Goal: Task Accomplishment & Management: Use online tool/utility

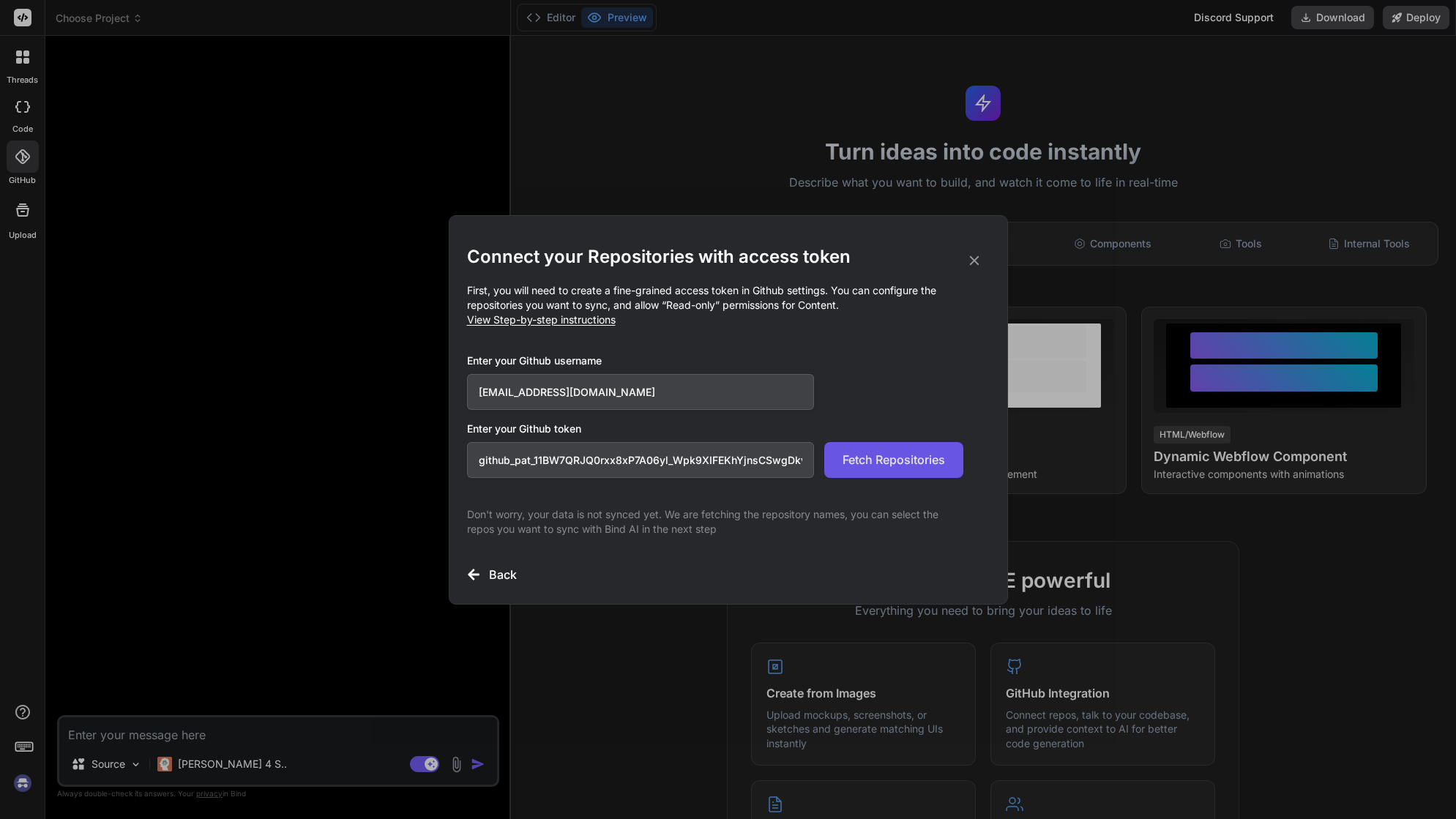
click at [930, 453] on span "Fetch Repositories" at bounding box center [893, 460] width 102 height 18
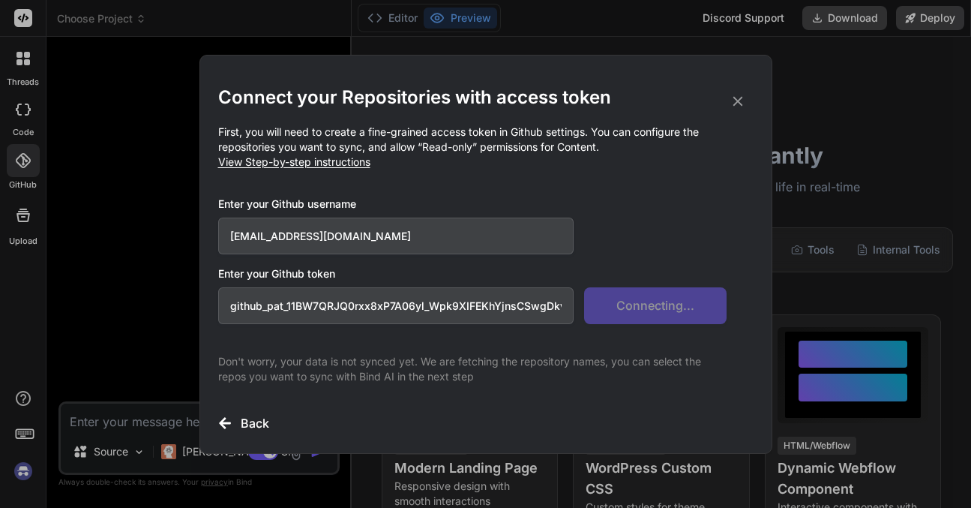
type textarea "x"
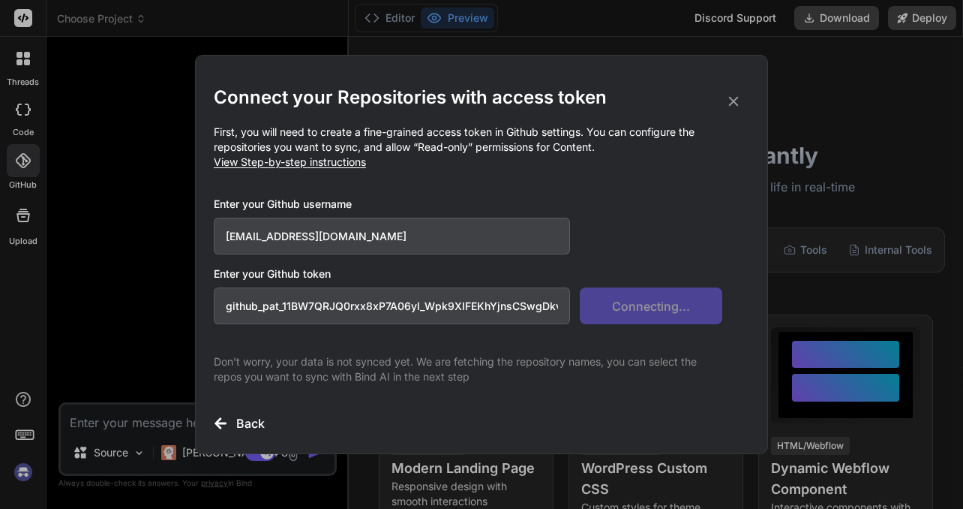
scroll to position [14, 0]
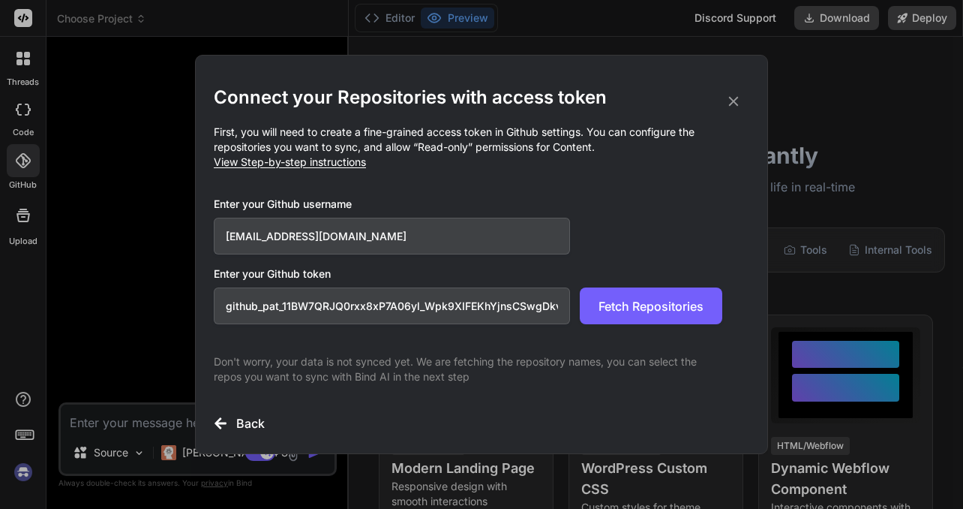
click at [744, 99] on h2 "Connect your Repositories with access token" at bounding box center [482, 98] width 536 height 24
click at [737, 99] on icon at bounding box center [733, 101] width 17 height 17
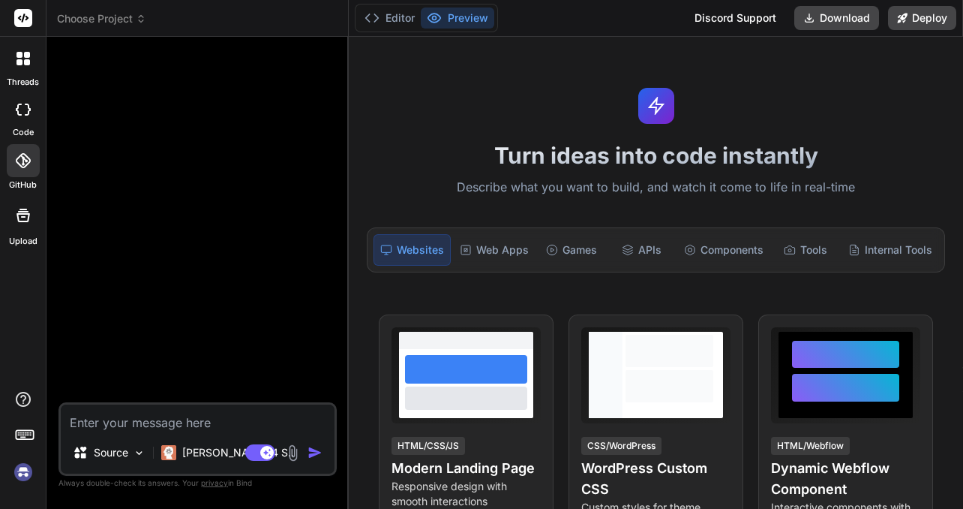
click at [161, 85] on div at bounding box center [199, 225] width 275 height 353
click at [143, 15] on icon at bounding box center [141, 19] width 11 height 11
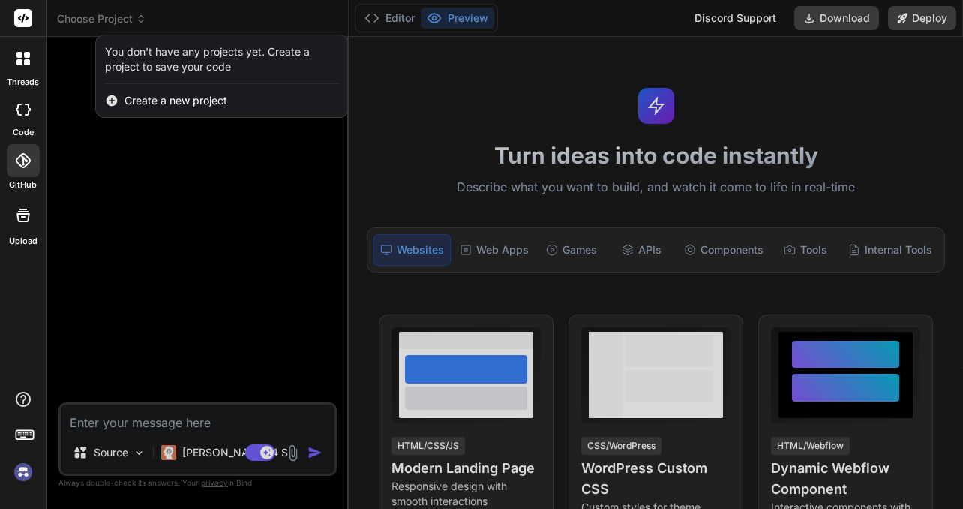
click at [182, 101] on span "Create a new project" at bounding box center [176, 100] width 103 height 15
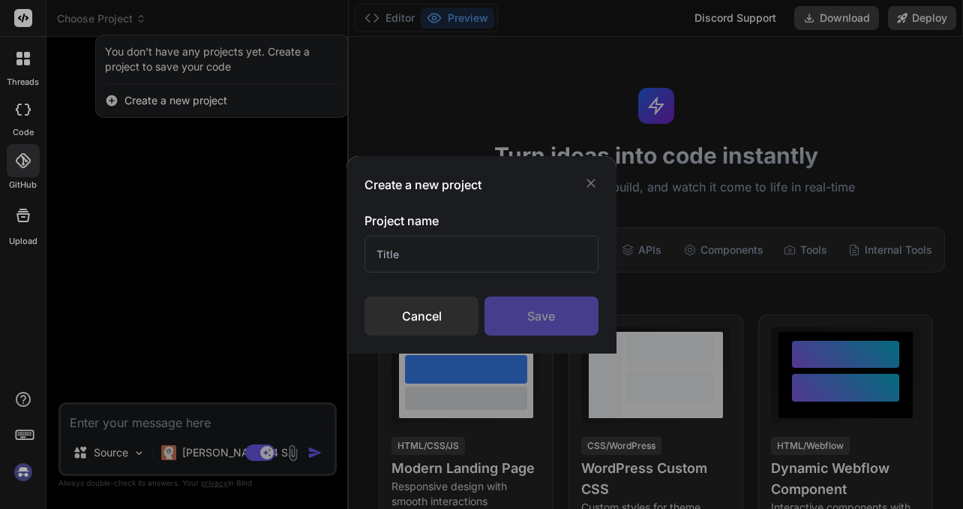
click at [483, 260] on input "text" at bounding box center [482, 254] width 234 height 37
type input "Kortex"
click at [570, 320] on div "Save" at bounding box center [542, 315] width 114 height 39
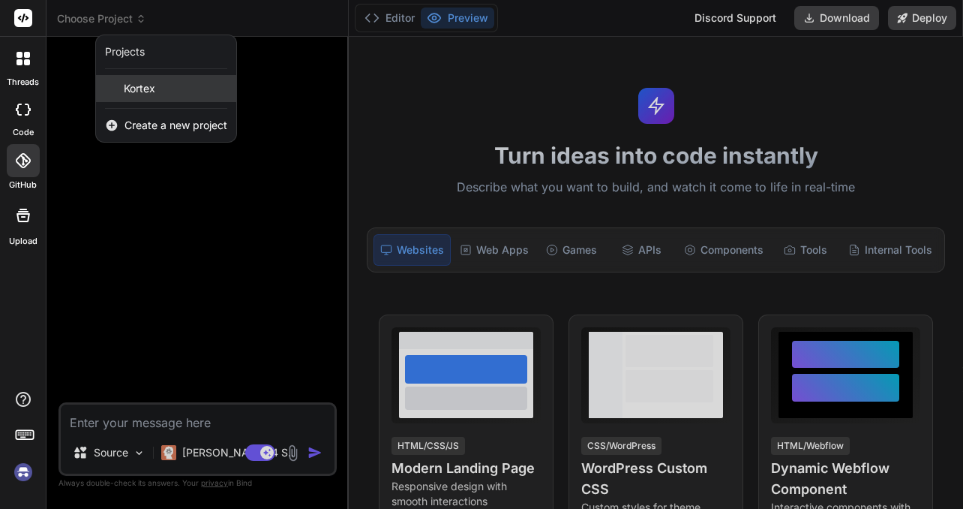
click at [130, 89] on span "Kortex" at bounding box center [140, 88] width 32 height 15
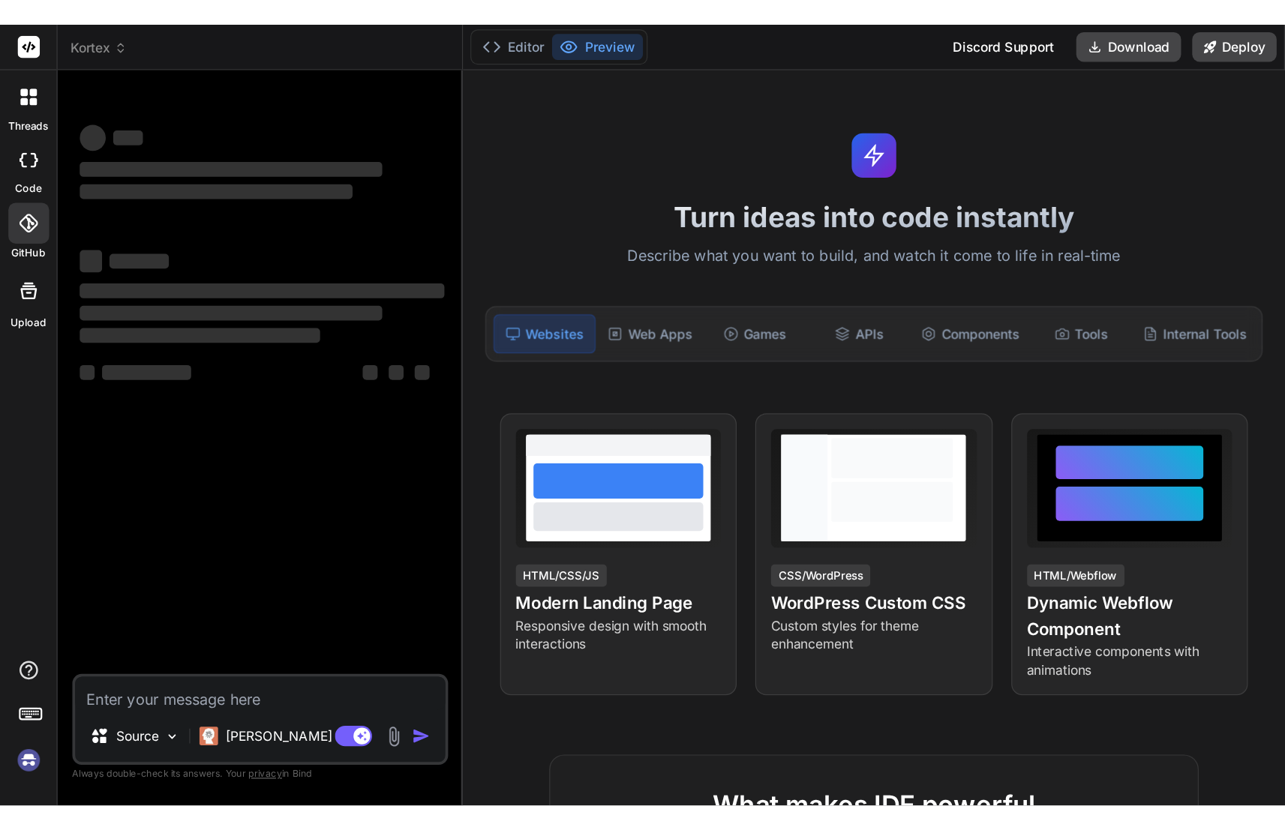
scroll to position [0, 0]
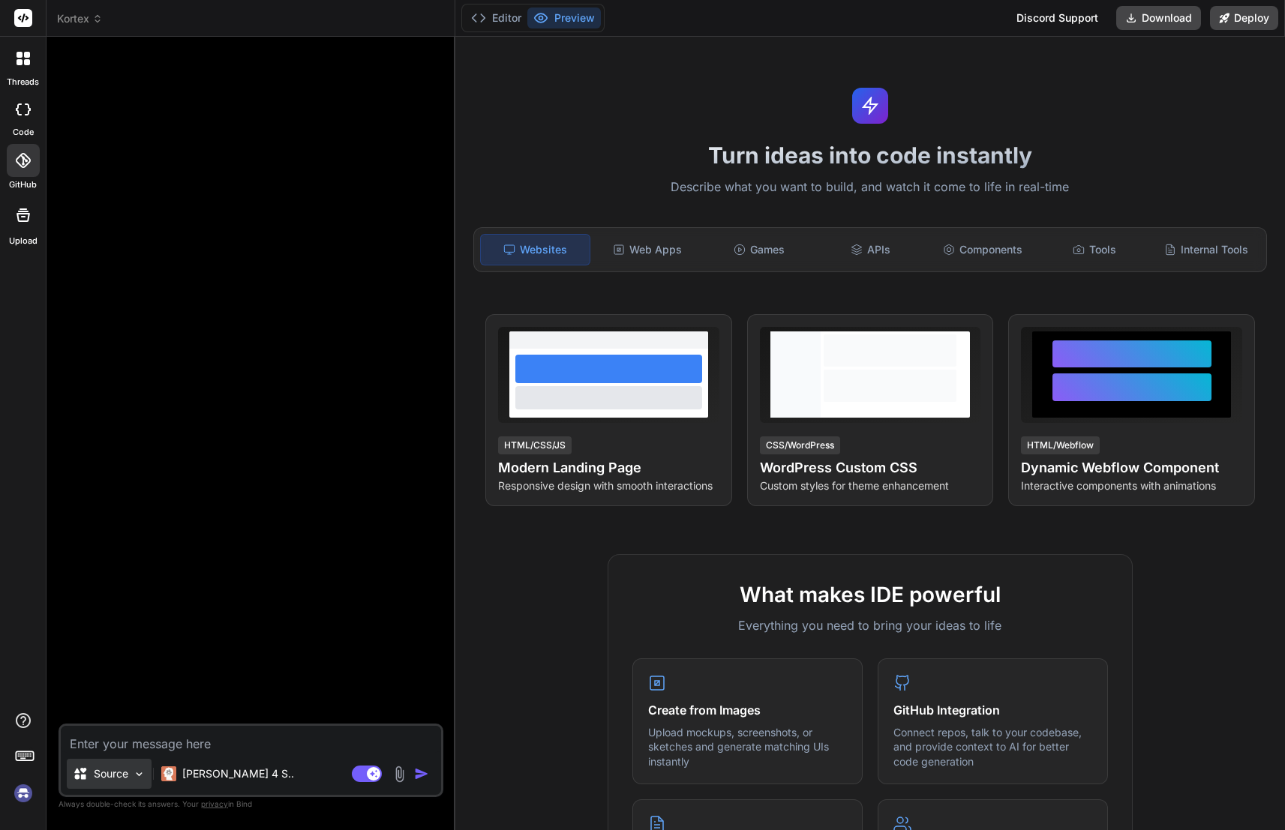
click at [139, 773] on img at bounding box center [139, 774] width 13 height 13
type textarea "x"
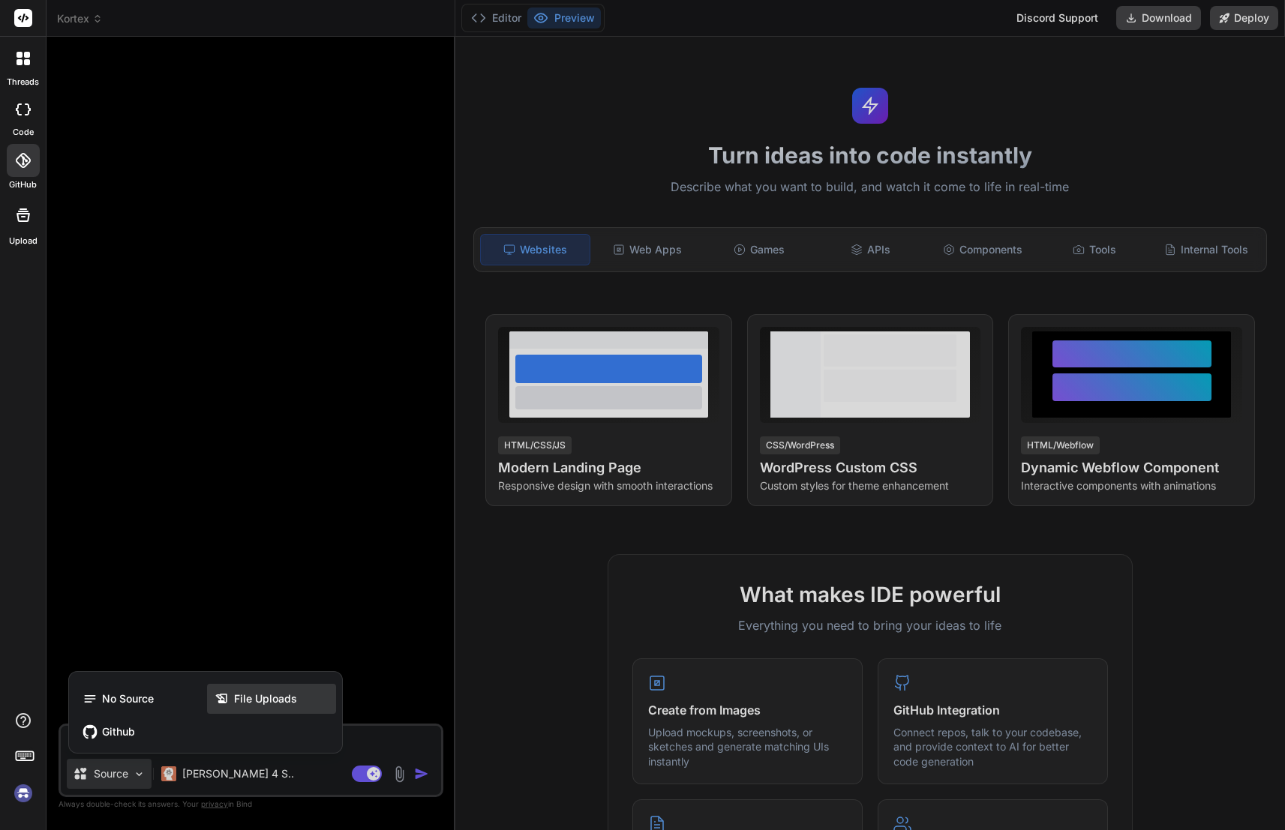
click at [233, 695] on icon at bounding box center [225, 699] width 20 height 15
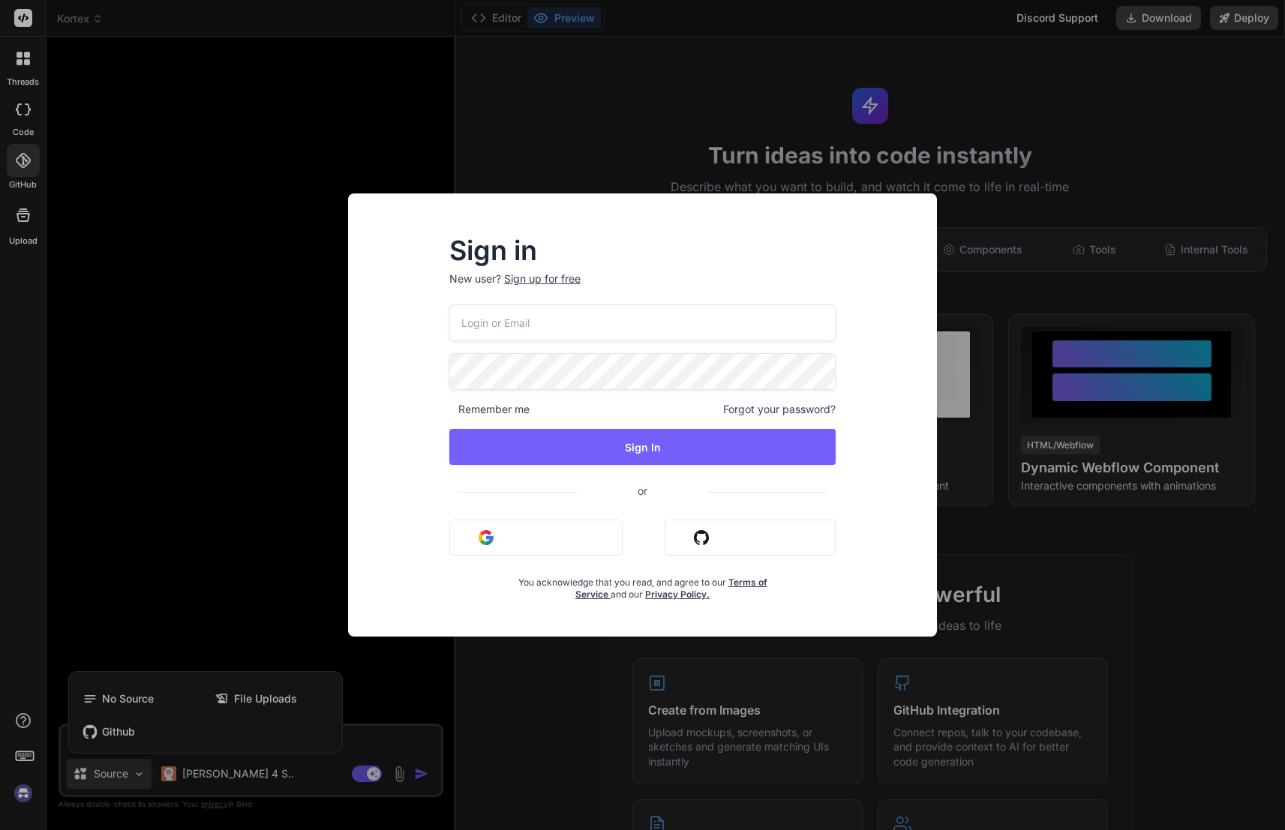
click at [517, 320] on input "email" at bounding box center [642, 323] width 387 height 37
type input "[EMAIL_ADDRESS][DOMAIN_NAME]"
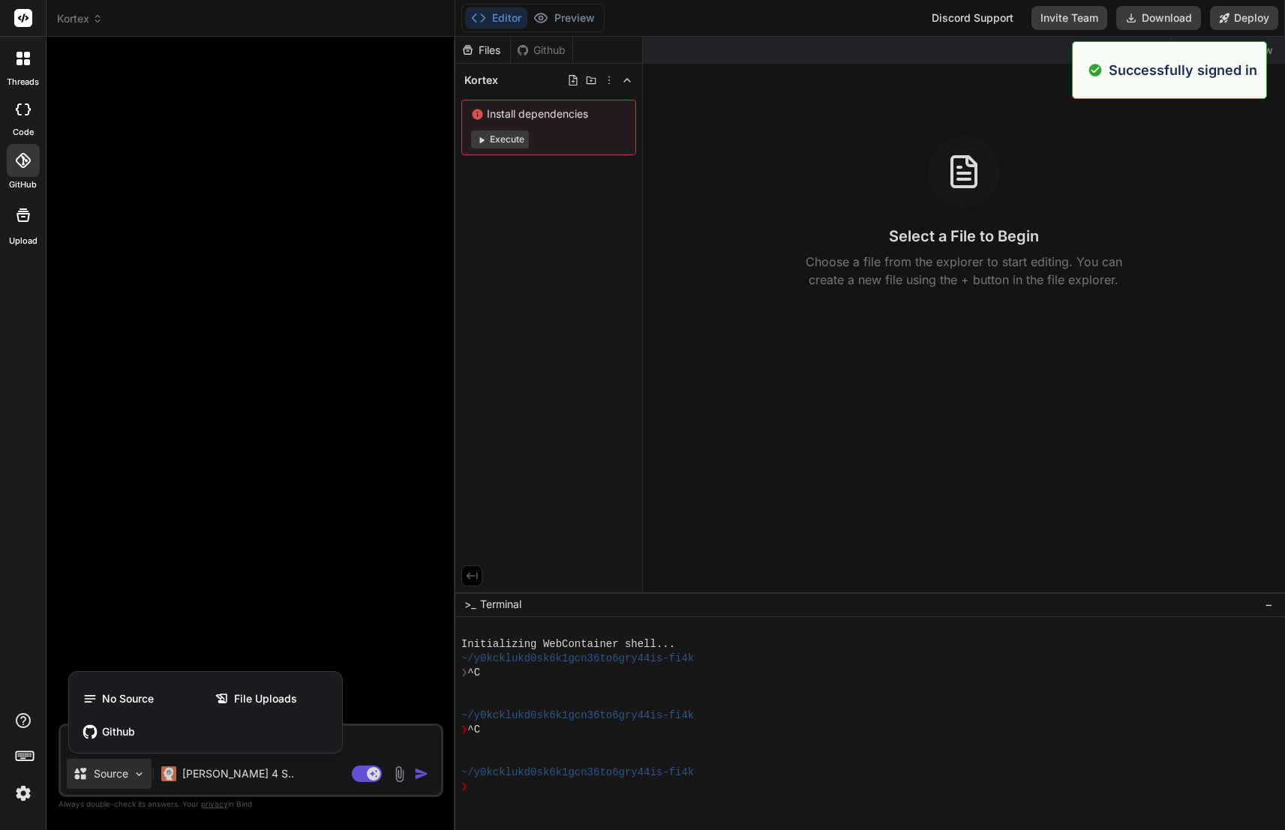
click at [300, 526] on div at bounding box center [642, 415] width 1285 height 830
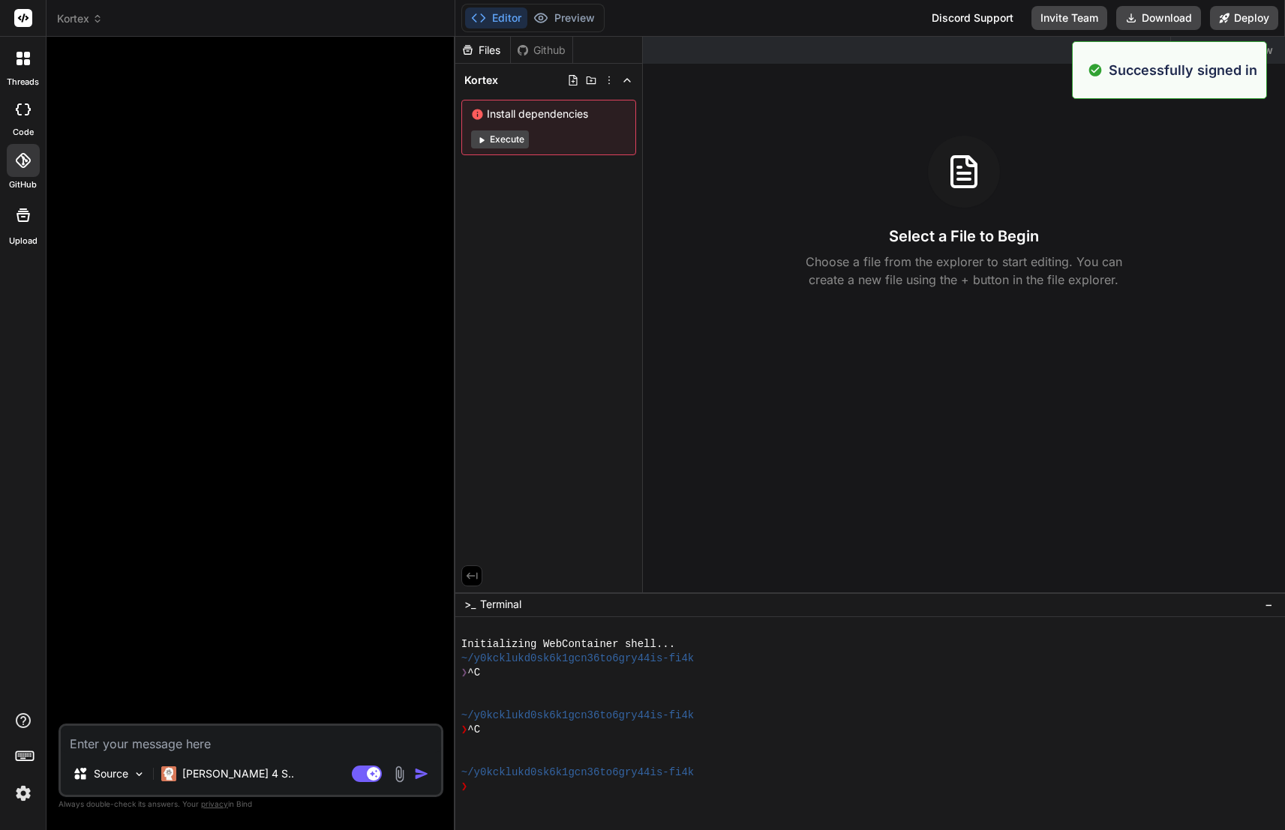
click at [101, 26] on span "Kortex" at bounding box center [80, 18] width 46 height 15
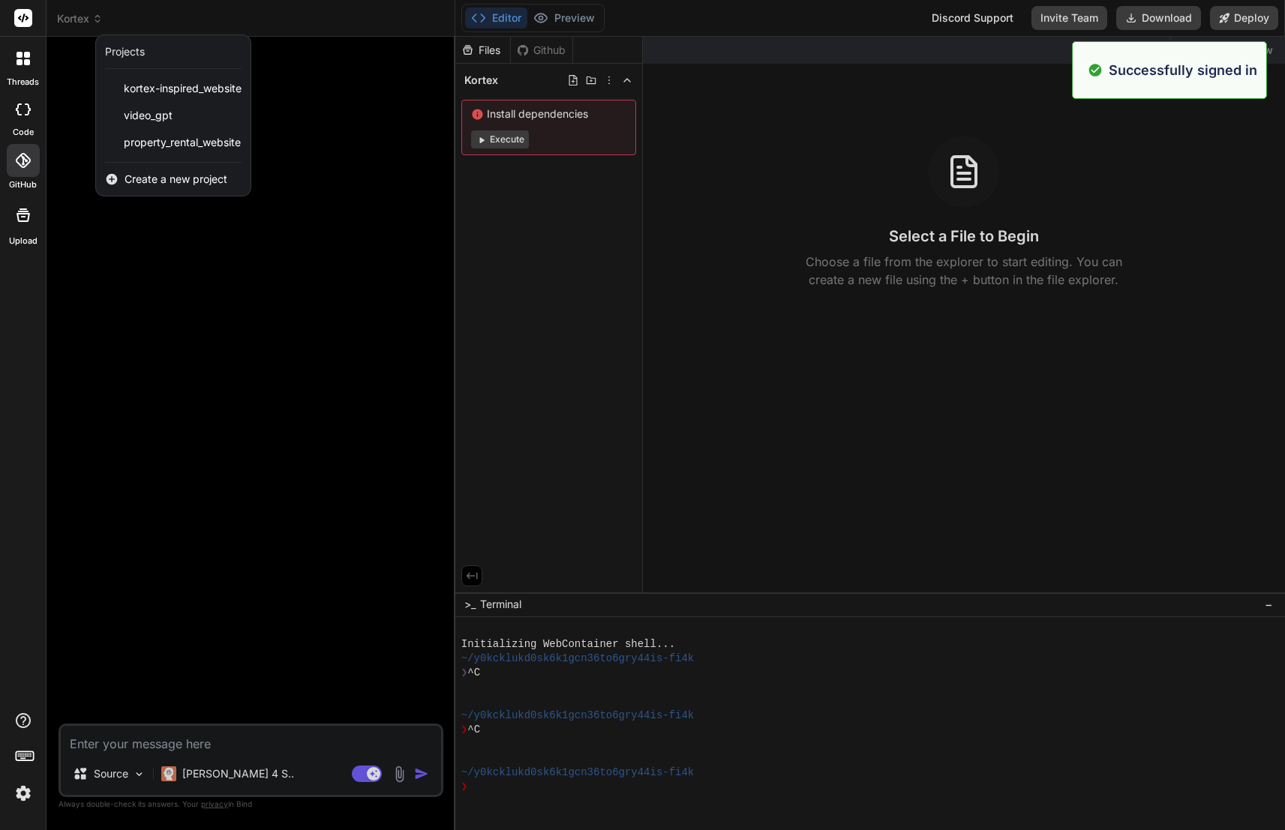
click at [101, 26] on div at bounding box center [642, 415] width 1285 height 830
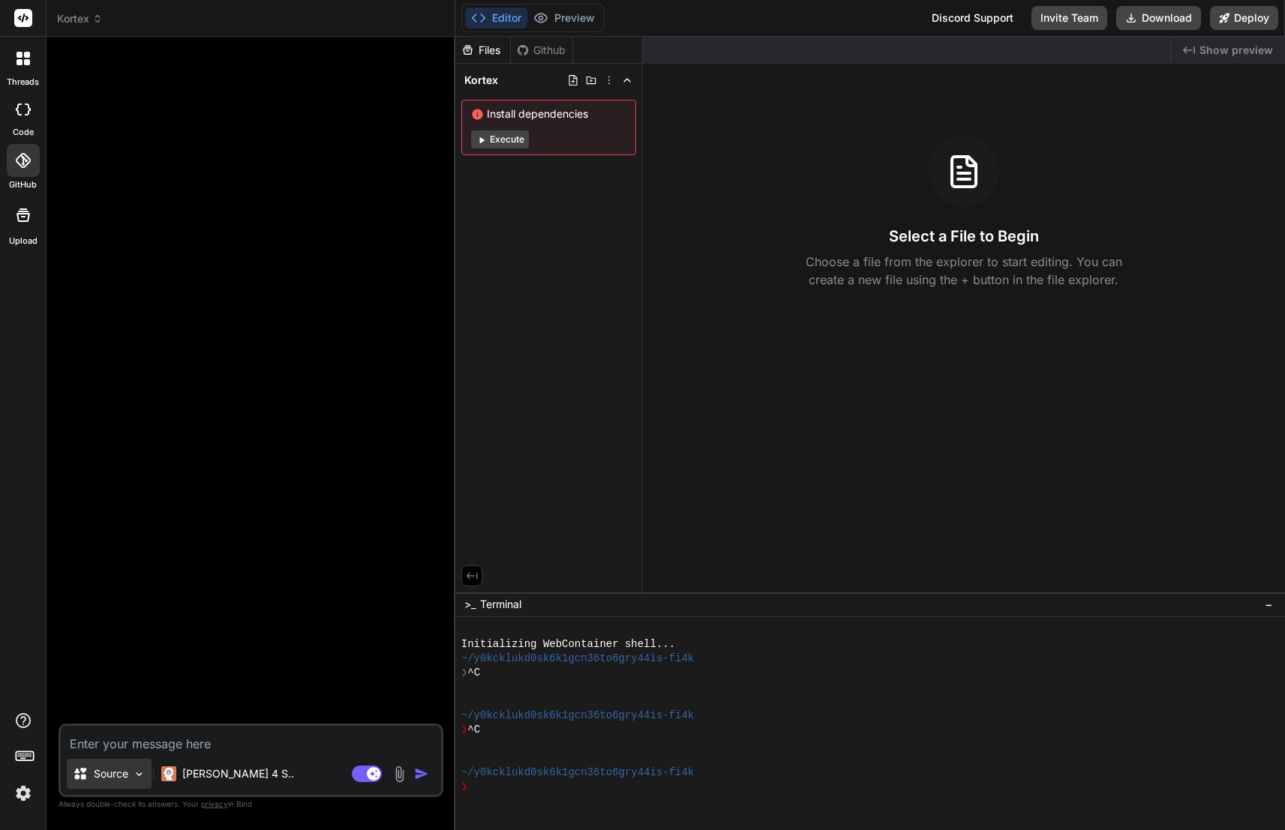
click at [138, 774] on img at bounding box center [139, 774] width 13 height 13
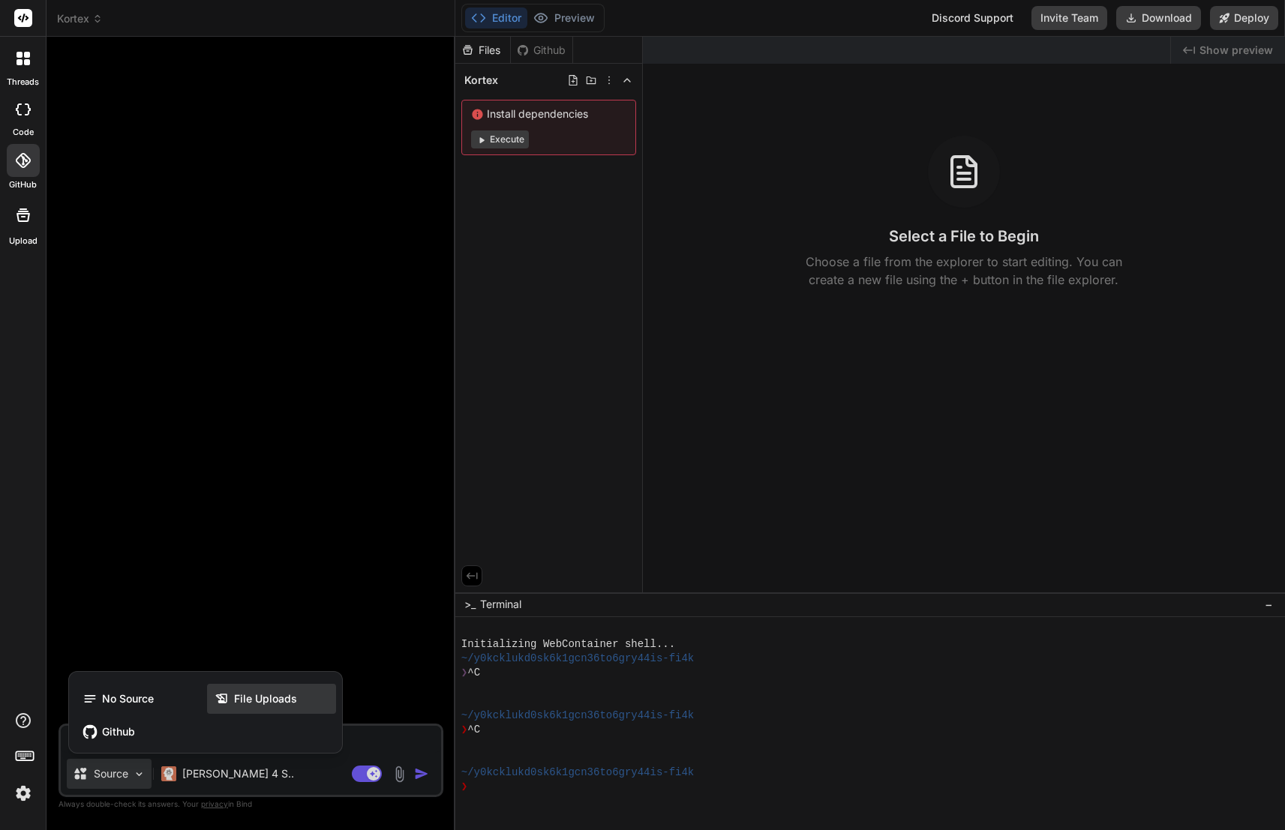
click at [256, 692] on span "File Uploads" at bounding box center [265, 699] width 63 height 15
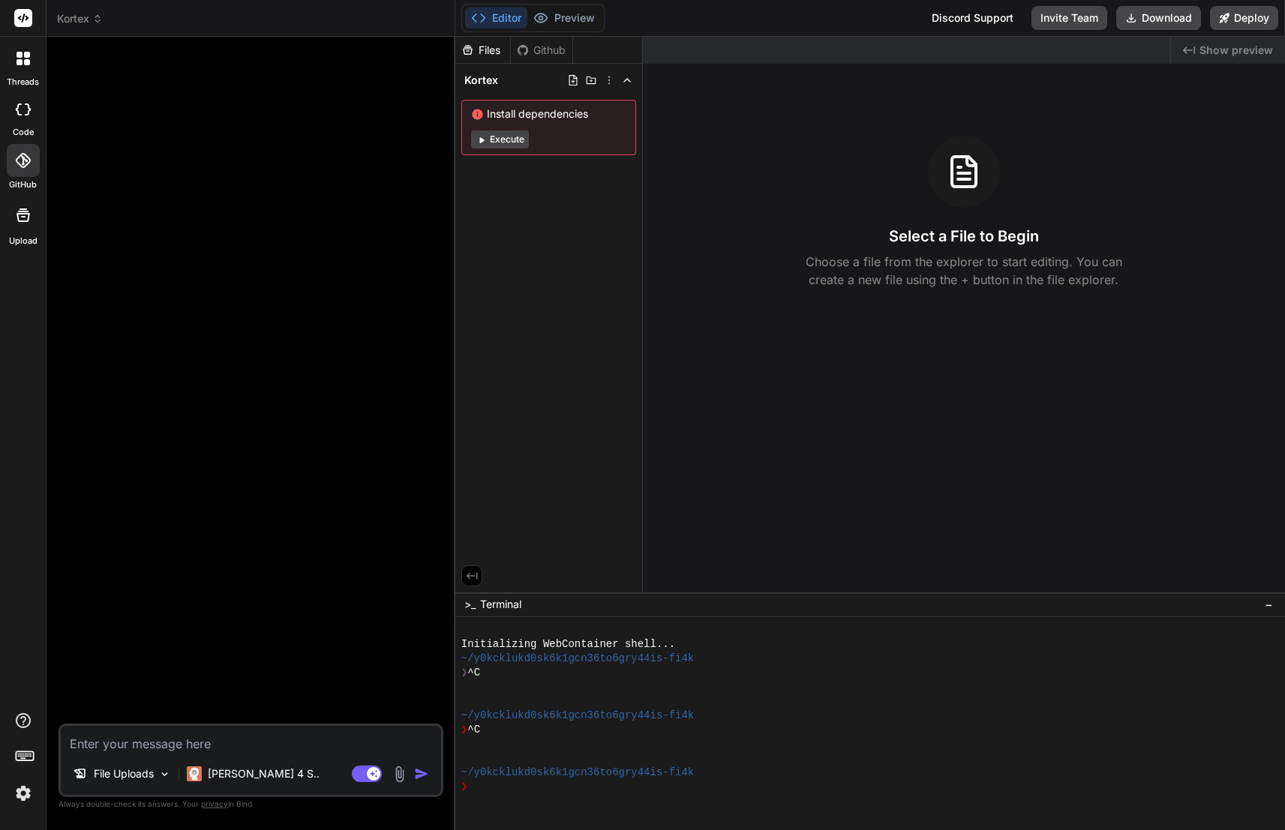
click at [398, 773] on img at bounding box center [399, 774] width 17 height 17
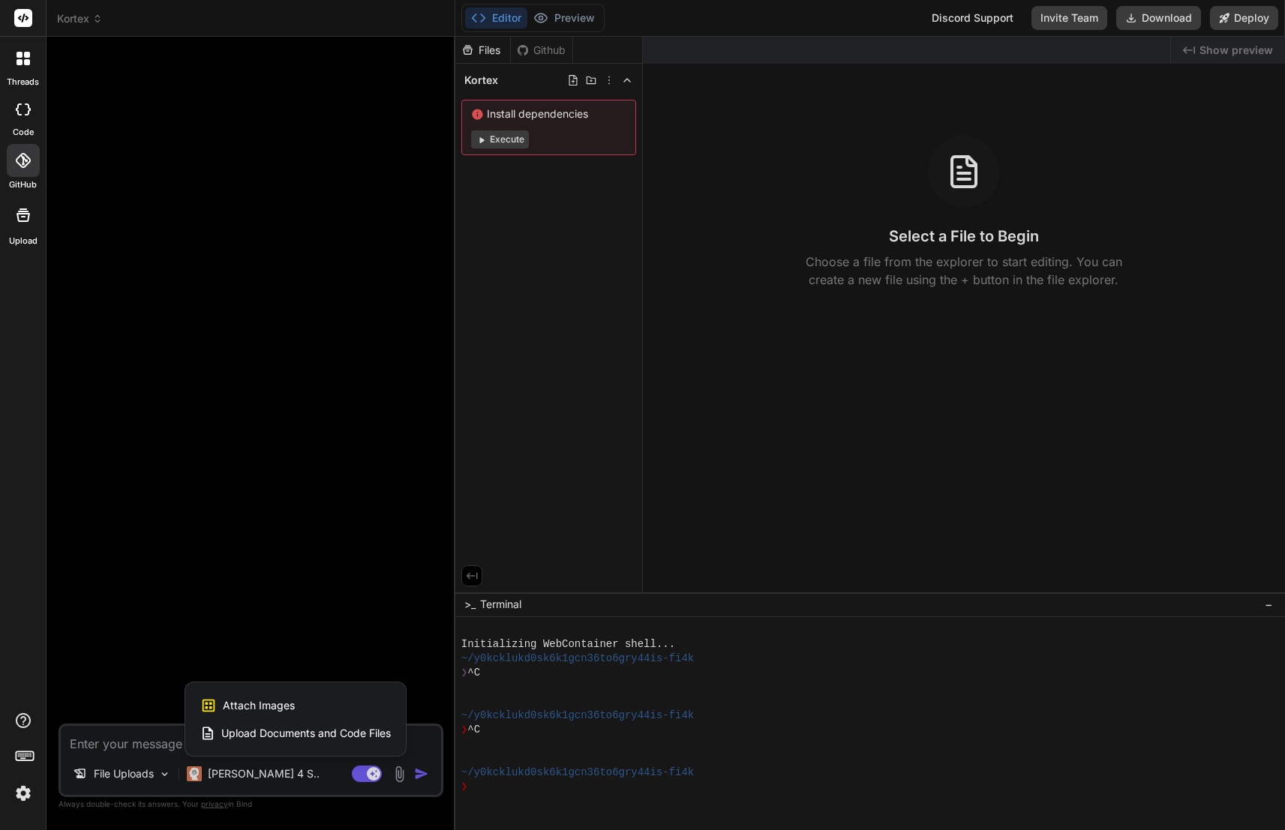
click at [283, 705] on span "Attach Images" at bounding box center [259, 705] width 72 height 15
type textarea "x"
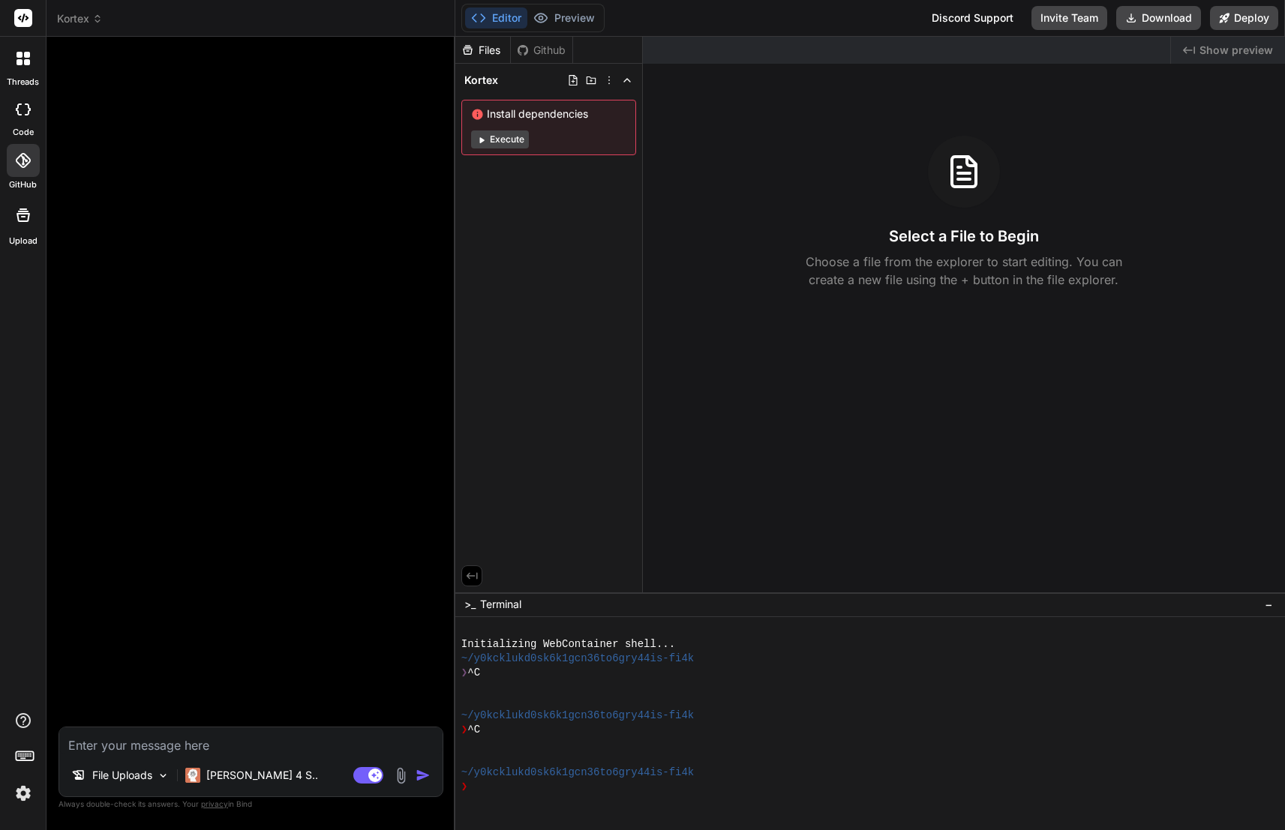
type input "C:\fakepath\Screenshot-2025-09-06-at-00.38.24.jpg"
type textarea "x"
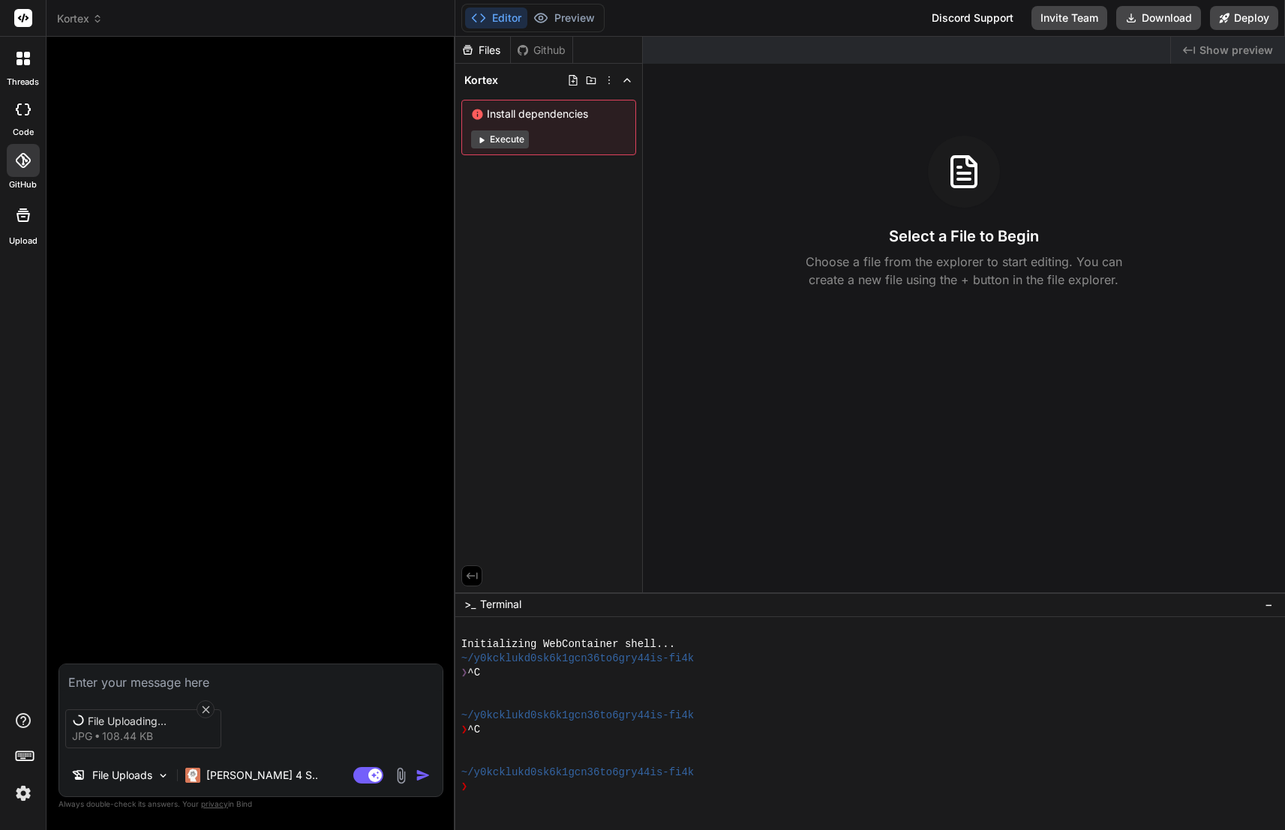
click at [214, 681] on textarea at bounding box center [250, 678] width 383 height 27
type textarea "p"
type textarea "x"
type textarea "pl"
type textarea "x"
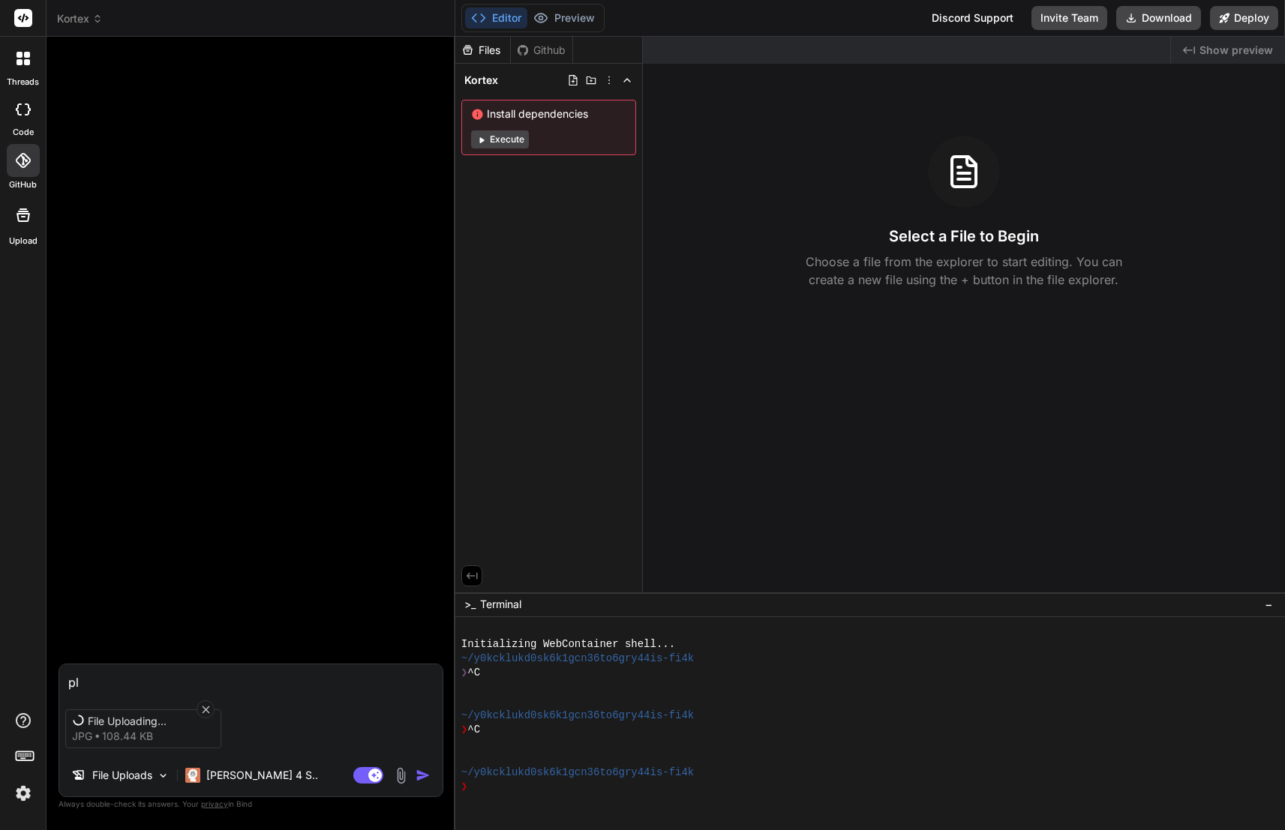
type textarea "ple"
type textarea "x"
type textarea "plea"
type textarea "x"
type textarea "pleas"
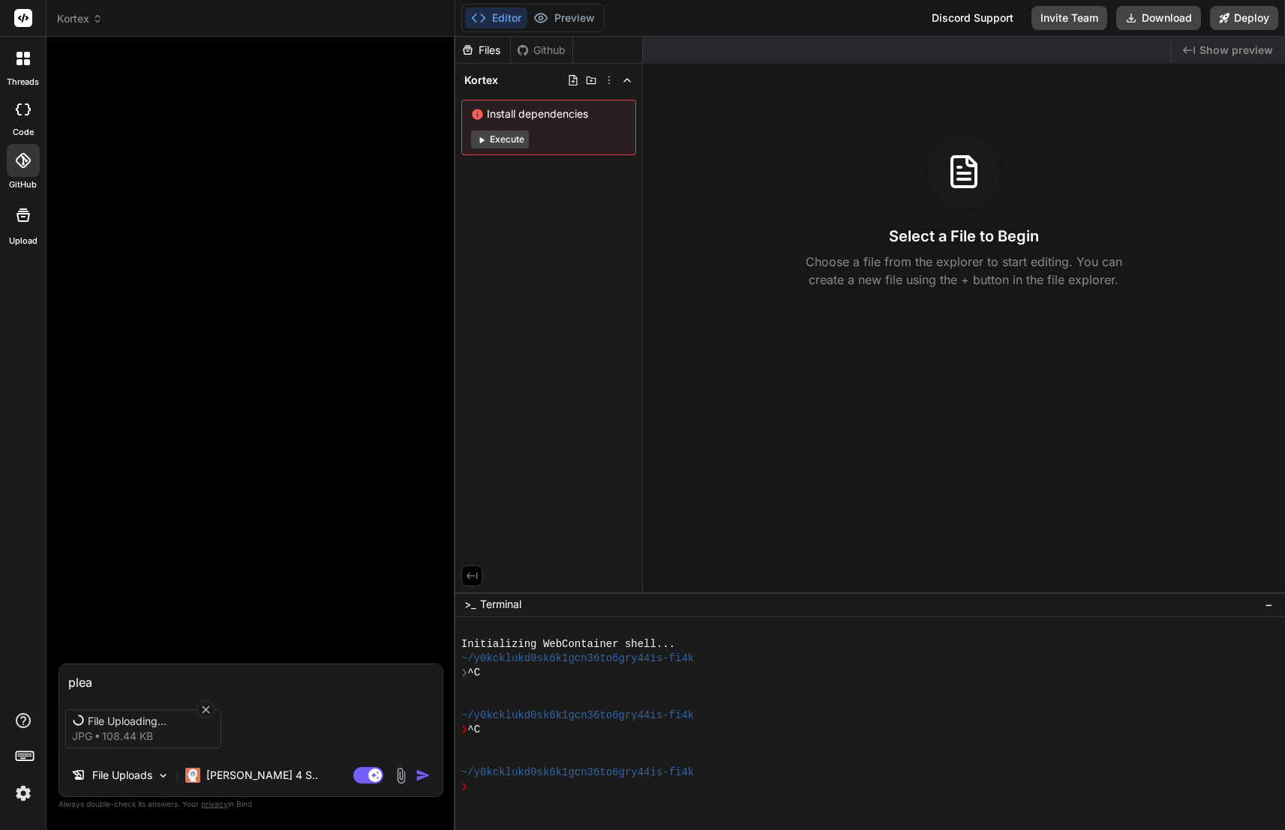
type textarea "x"
type textarea "please"
type textarea "x"
type textarea "please"
type textarea "x"
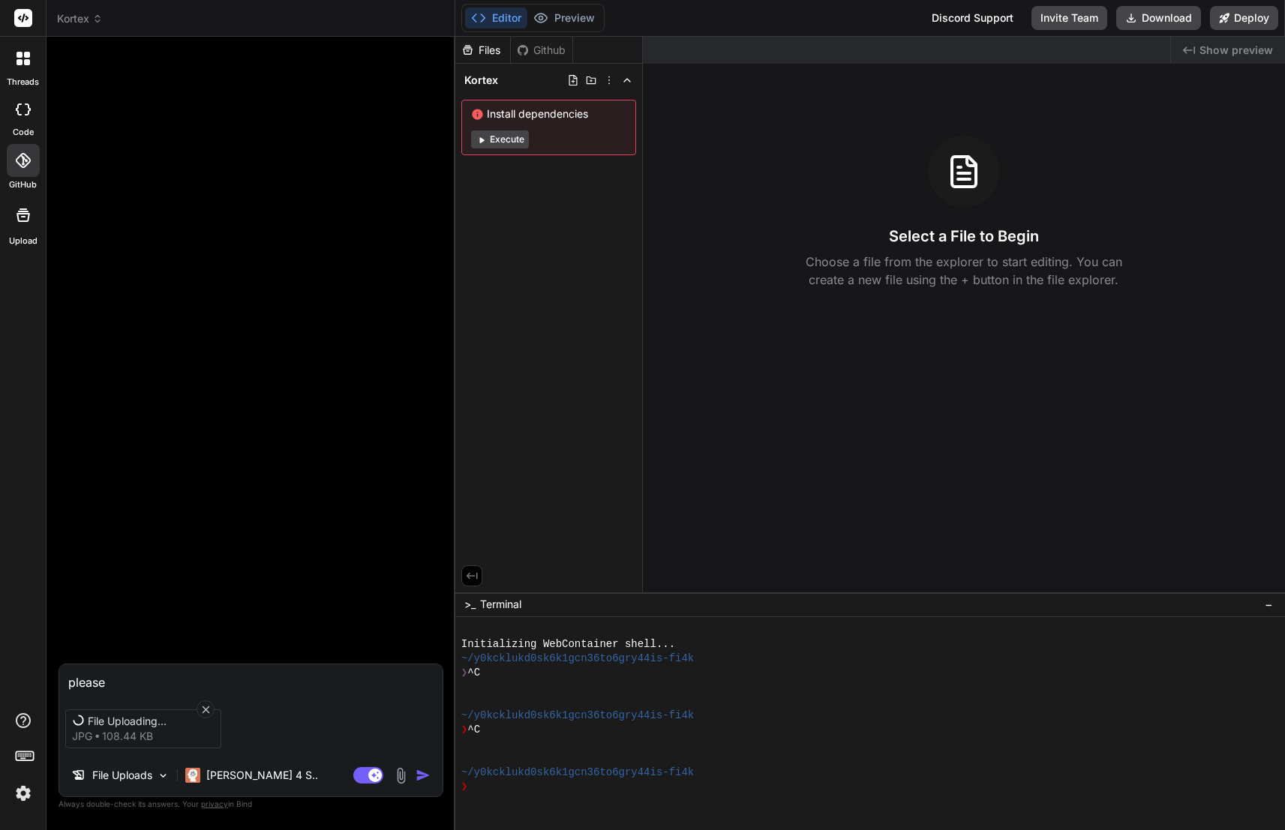
type textarea "please b"
type textarea "x"
type textarea "please bu"
type textarea "x"
type textarea "please [PERSON_NAME]"
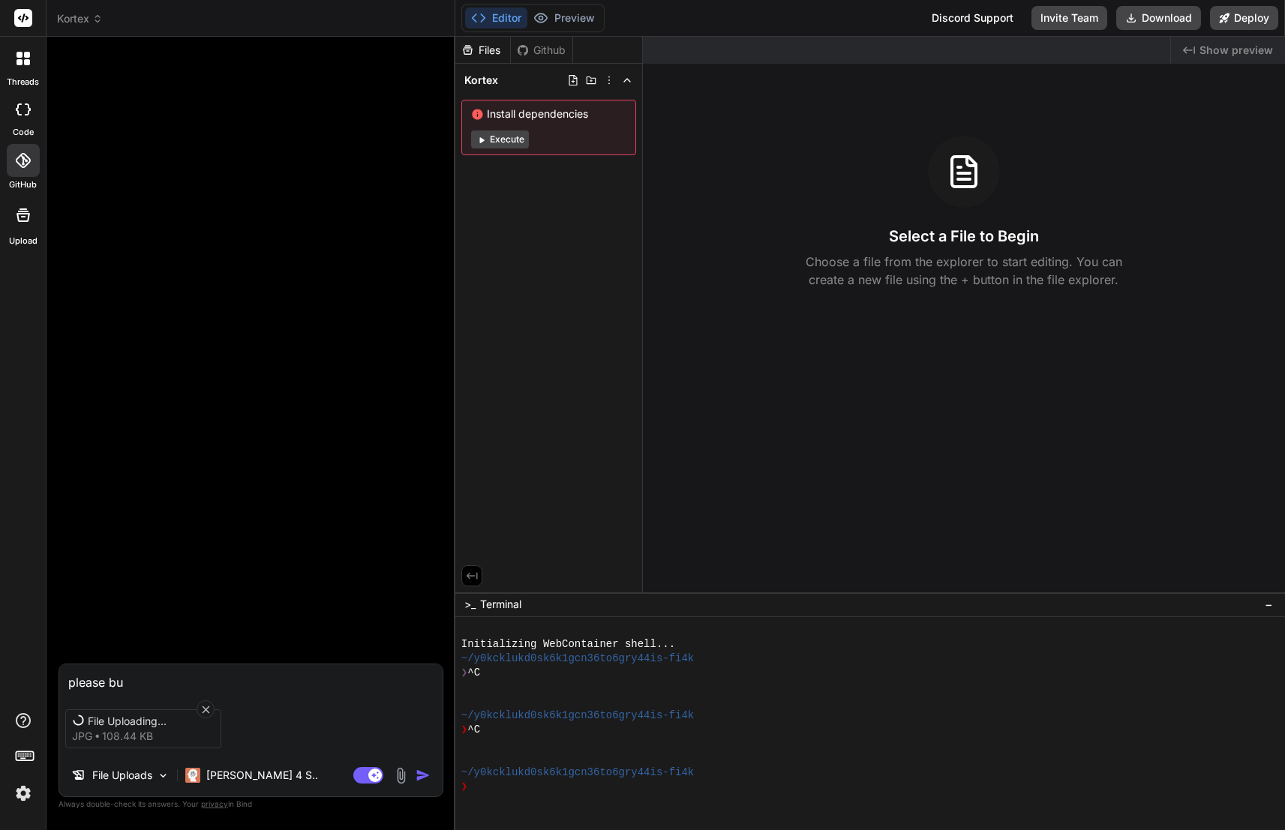
type textarea "x"
type textarea "please buil"
type textarea "x"
type textarea "please build"
type textarea "x"
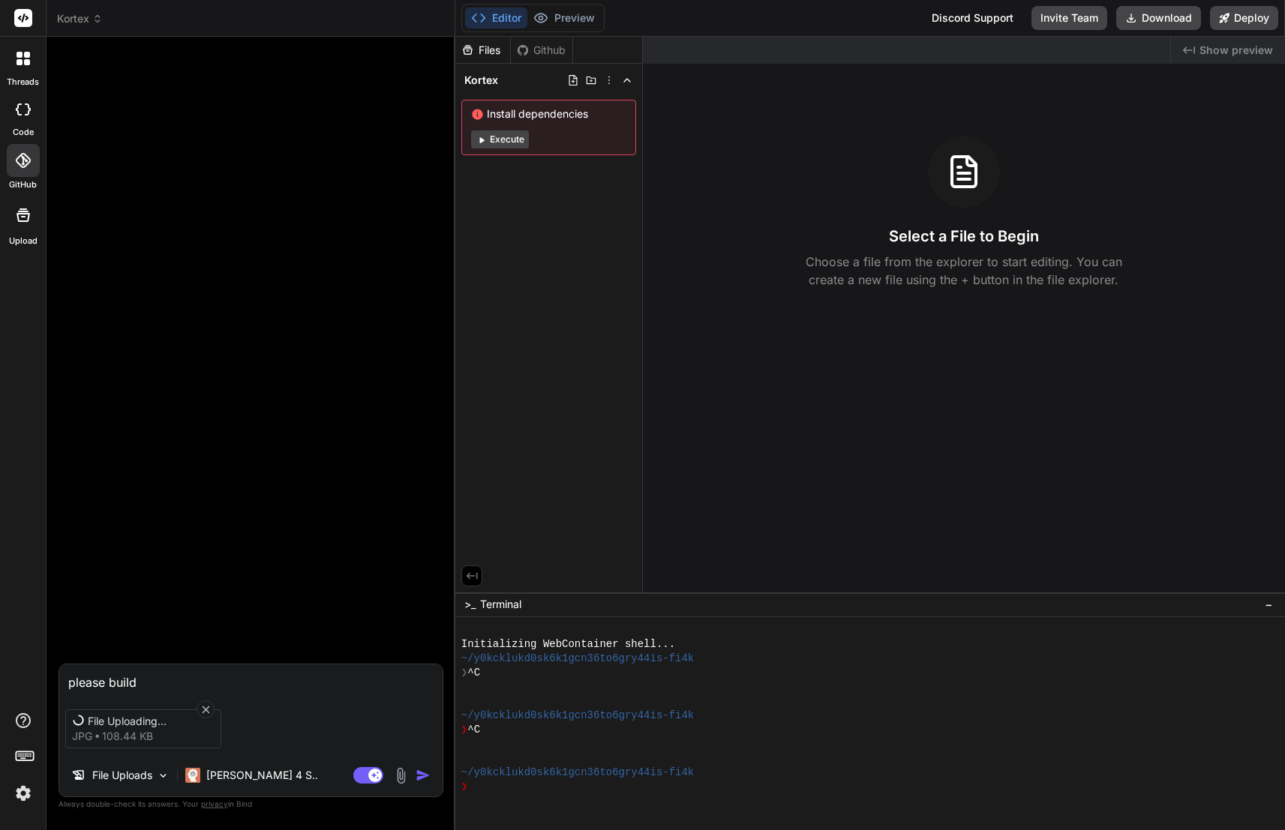
type textarea "please build"
type textarea "x"
type textarea "please build a"
type textarea "x"
type textarea "please build a"
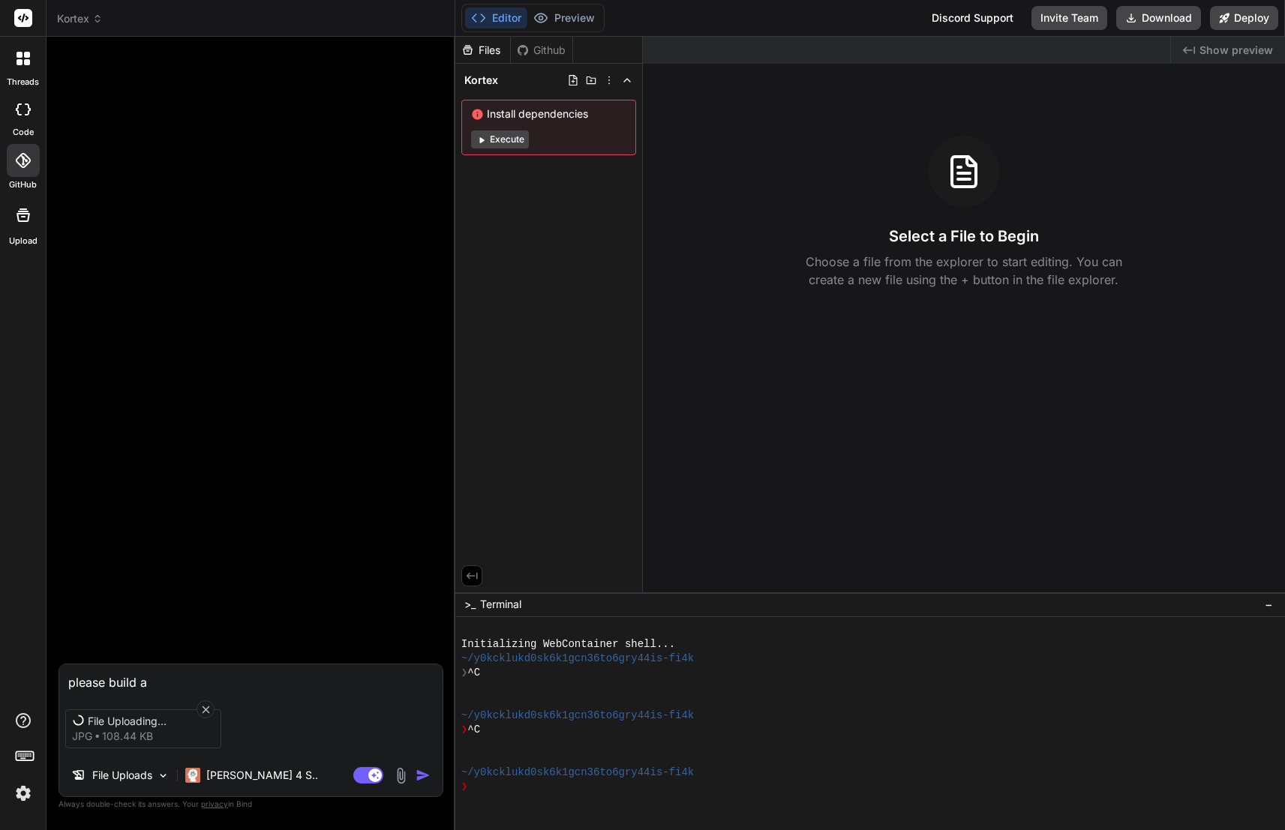
type textarea "x"
type textarea "please build a f"
type textarea "x"
type textarea "please build a fr"
type textarea "x"
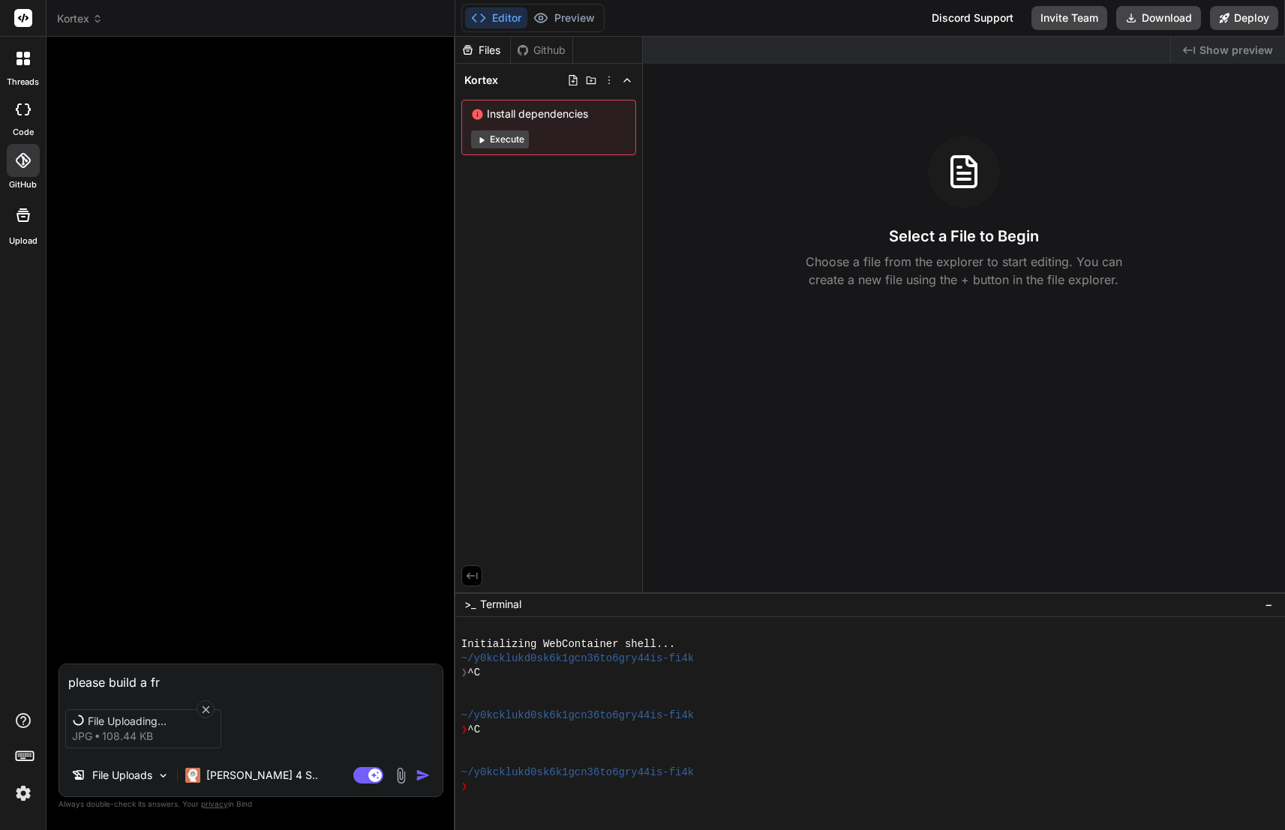
type textarea "please build a fro"
type textarea "x"
type textarea "please build a fron"
type textarea "x"
type textarea "please build a front"
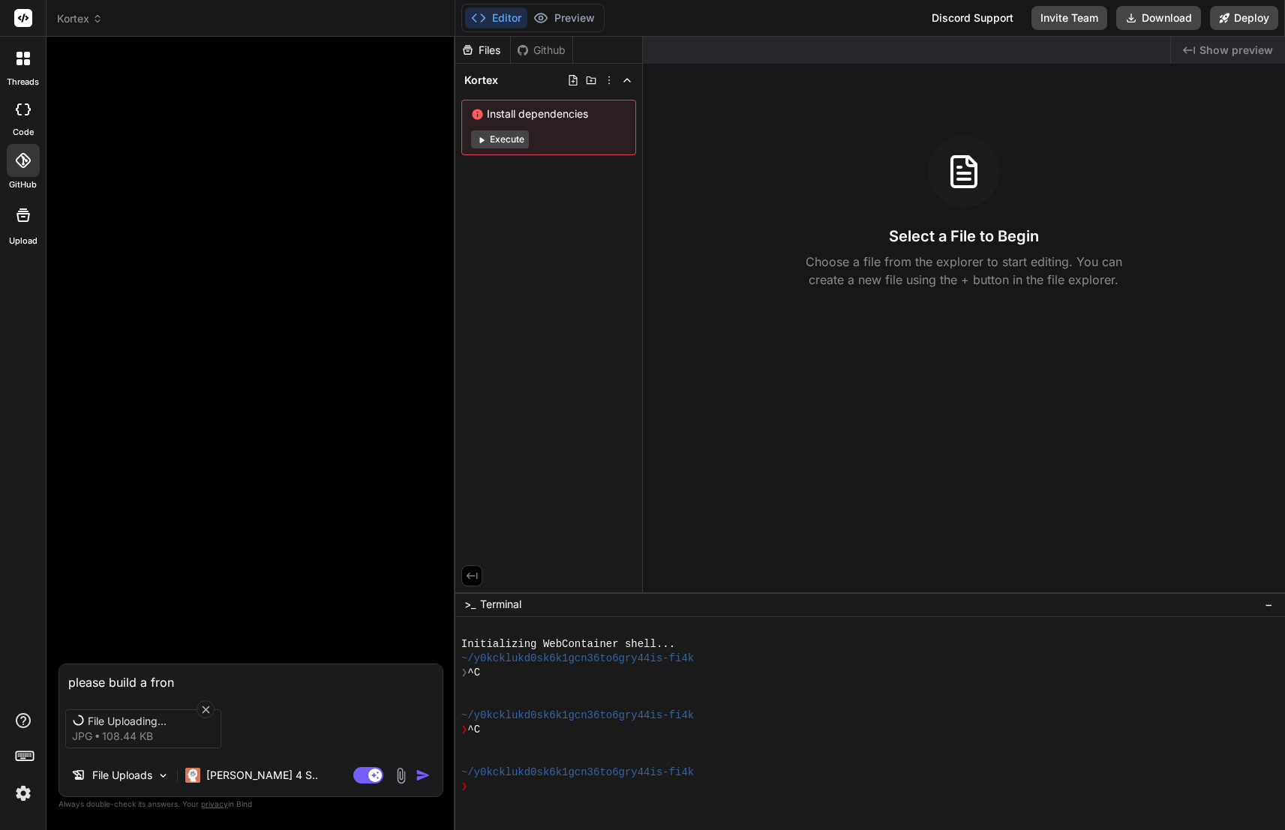
type textarea "x"
type textarea "please build a front-"
type textarea "x"
type textarea "please build a front-e"
type textarea "x"
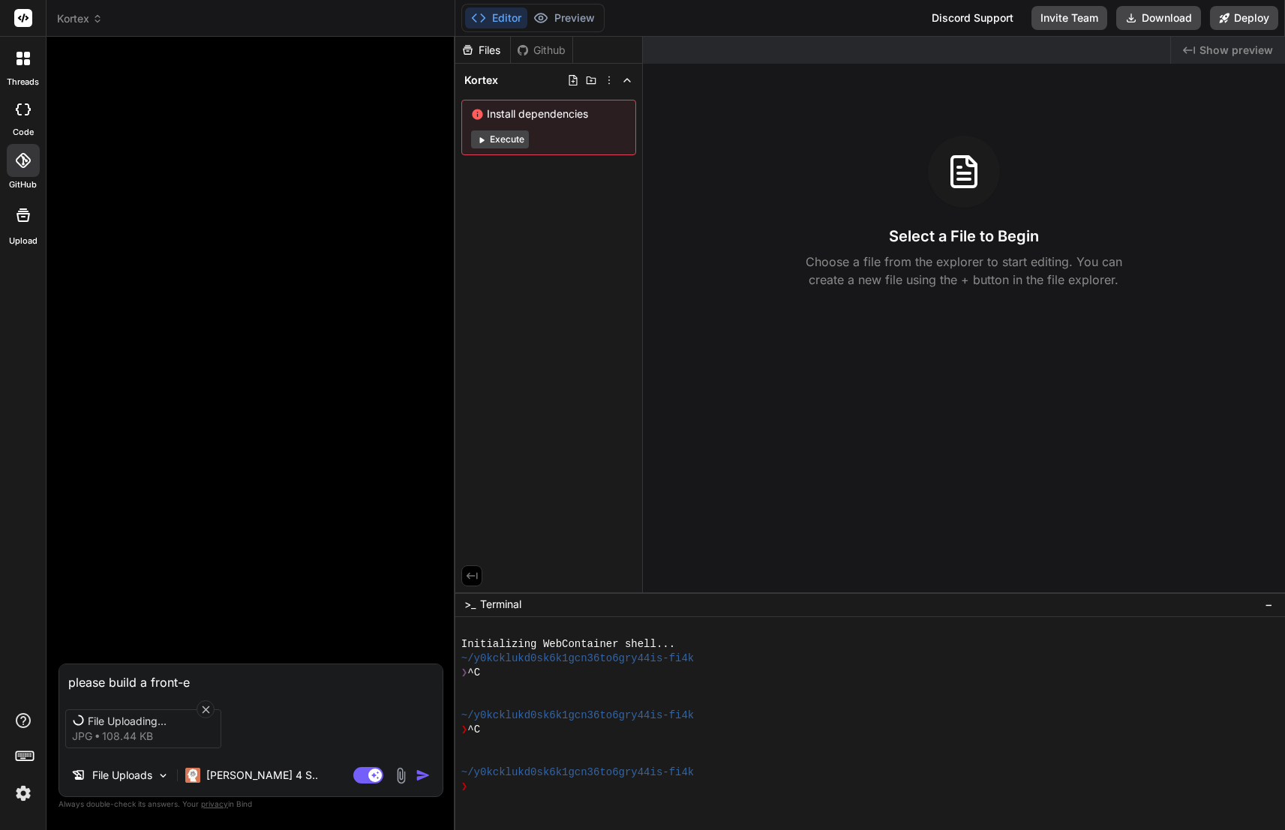
type textarea "please build a front-en"
type textarea "x"
type textarea "please build a front-end"
type textarea "x"
type textarea "please build a front-end"
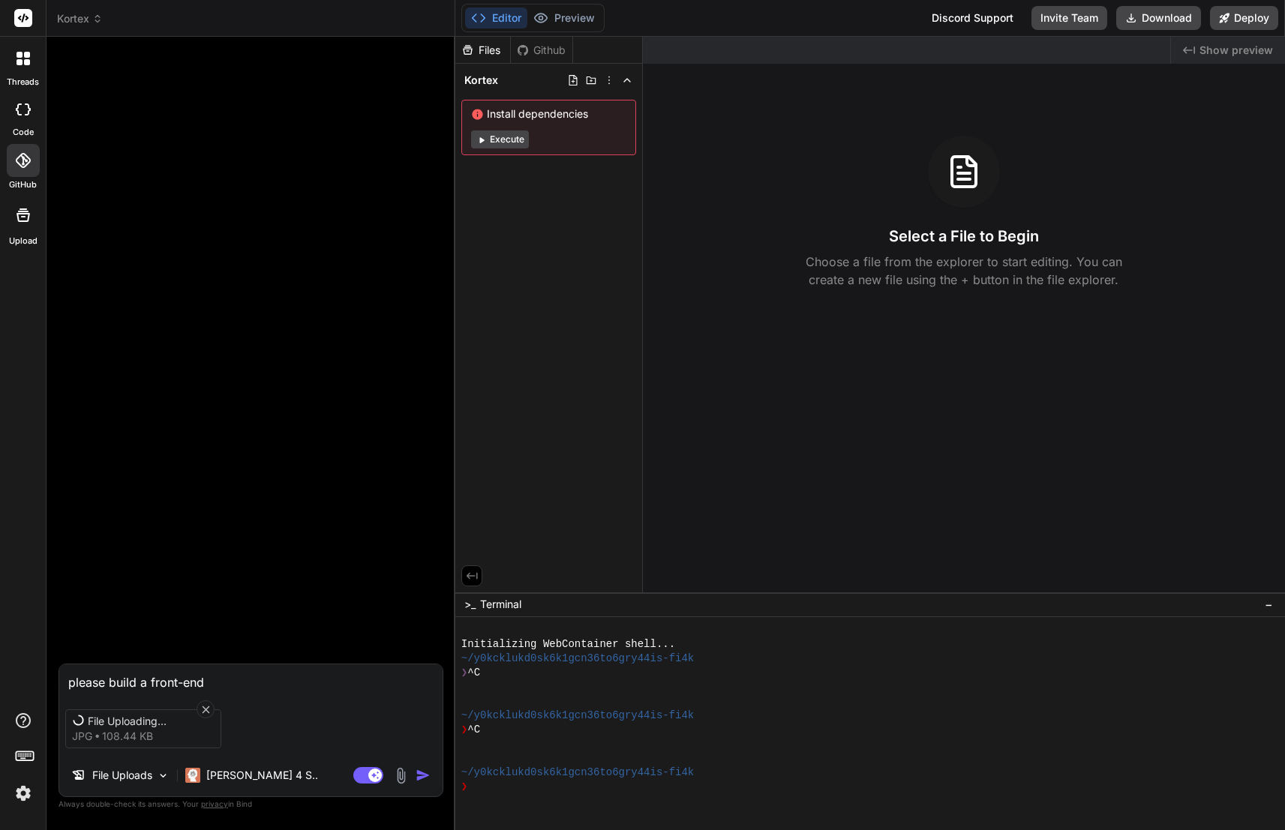
type textarea "x"
type textarea "please build a front-end U"
type textarea "x"
type textarea "please build a front-end UI"
type textarea "x"
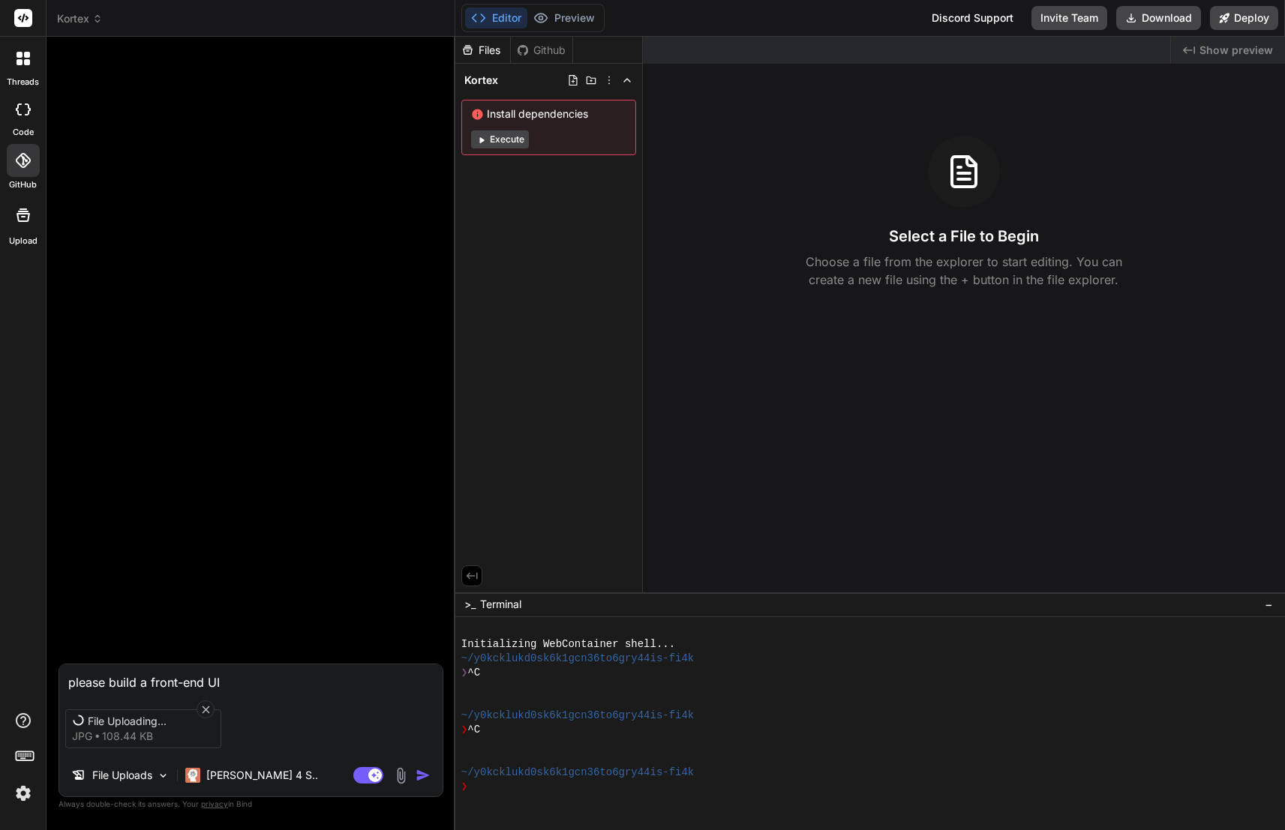
type textarea "please build a front-end UI"
type textarea "x"
type textarea "please build a front-end UI c"
type textarea "x"
type textarea "please build a front-end UI co"
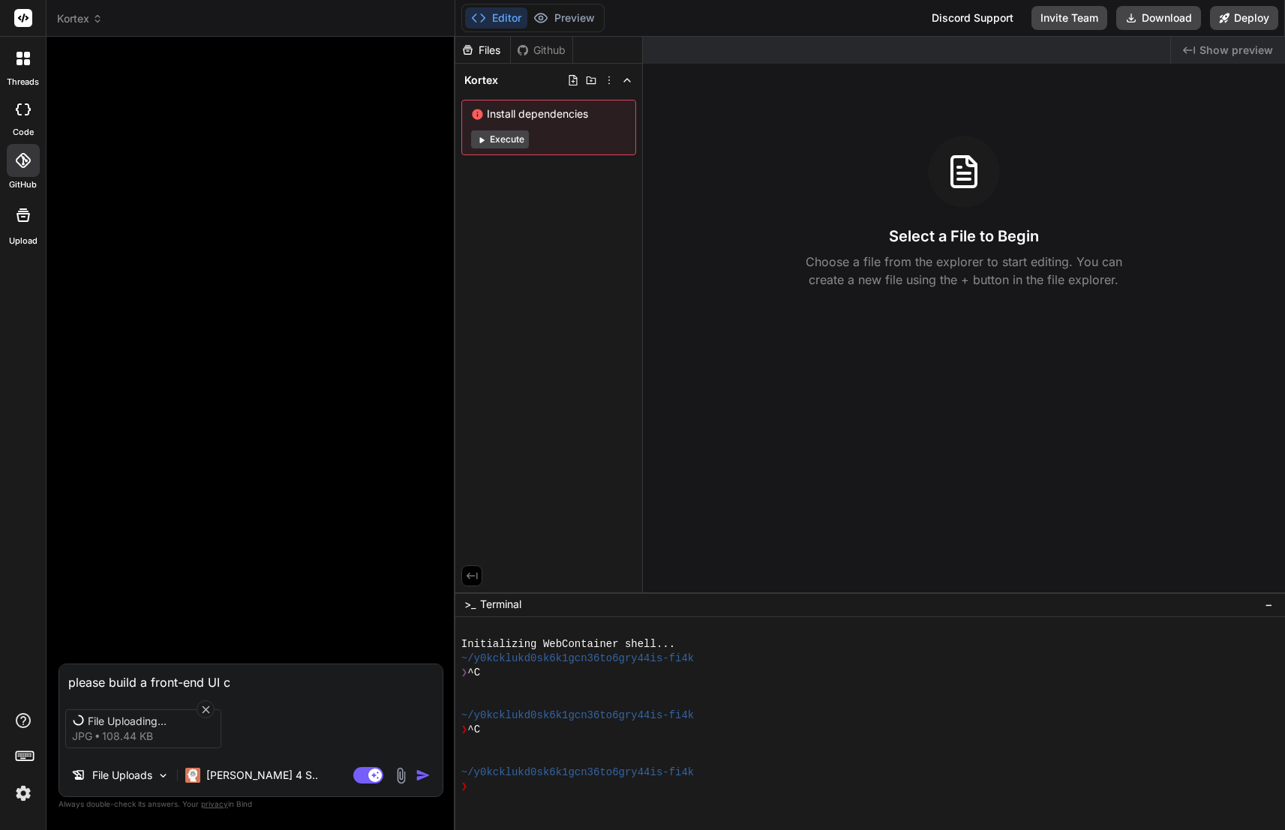
type textarea "x"
type textarea "please build a front-end UI cop"
type textarea "x"
type textarea "please build a front-end UI copy"
type textarea "x"
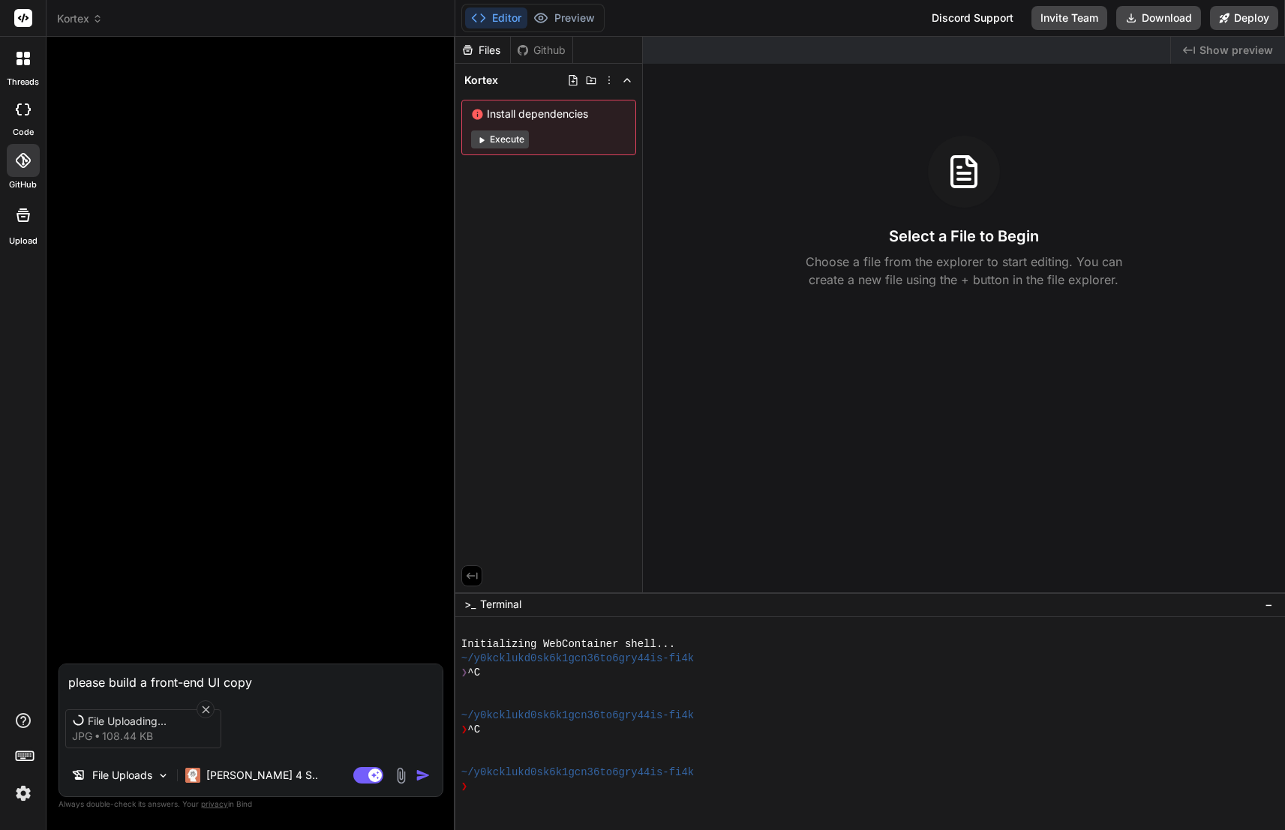
type textarea "please build a front-end UI copy"
type textarea "x"
type textarea "please build a front-end UI copy o"
type textarea "x"
type textarea "please build a front-end UI copy of"
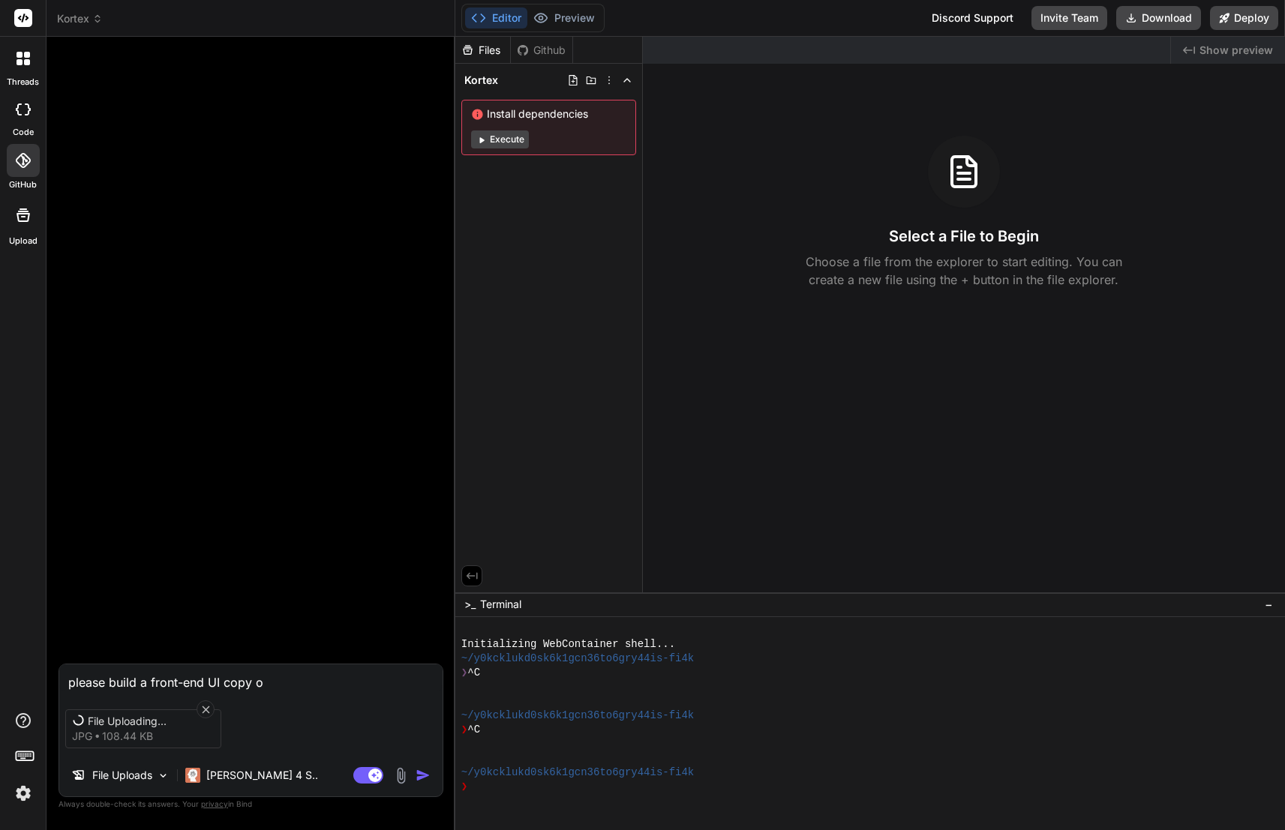
type textarea "x"
type textarea "please build a front-end UI copy of"
type textarea "x"
type textarea "please build a front-end UI copy of t"
type textarea "x"
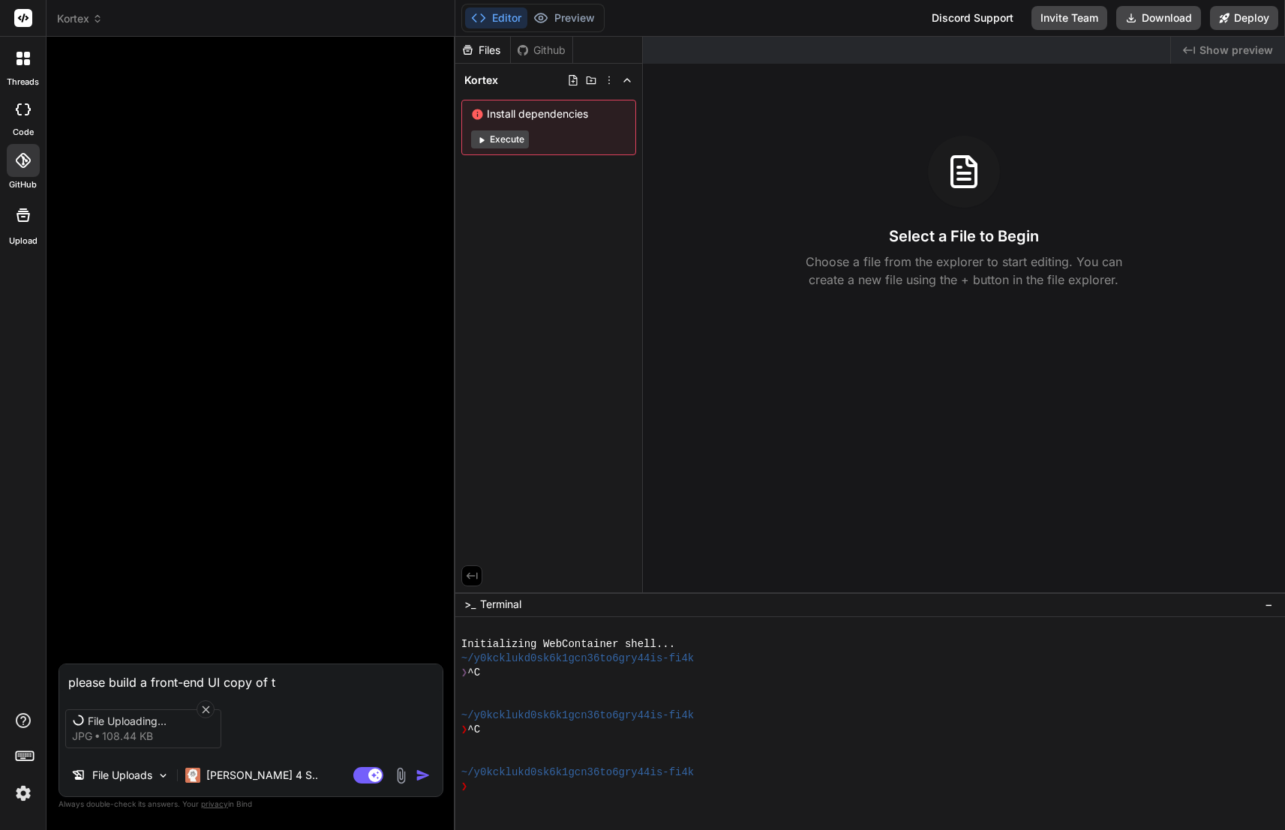
type textarea "please build a front-end UI copy of th"
type textarea "x"
type textarea "please build a front-end UI copy of the"
type textarea "x"
type textarea "please build a front-end UI copy of the"
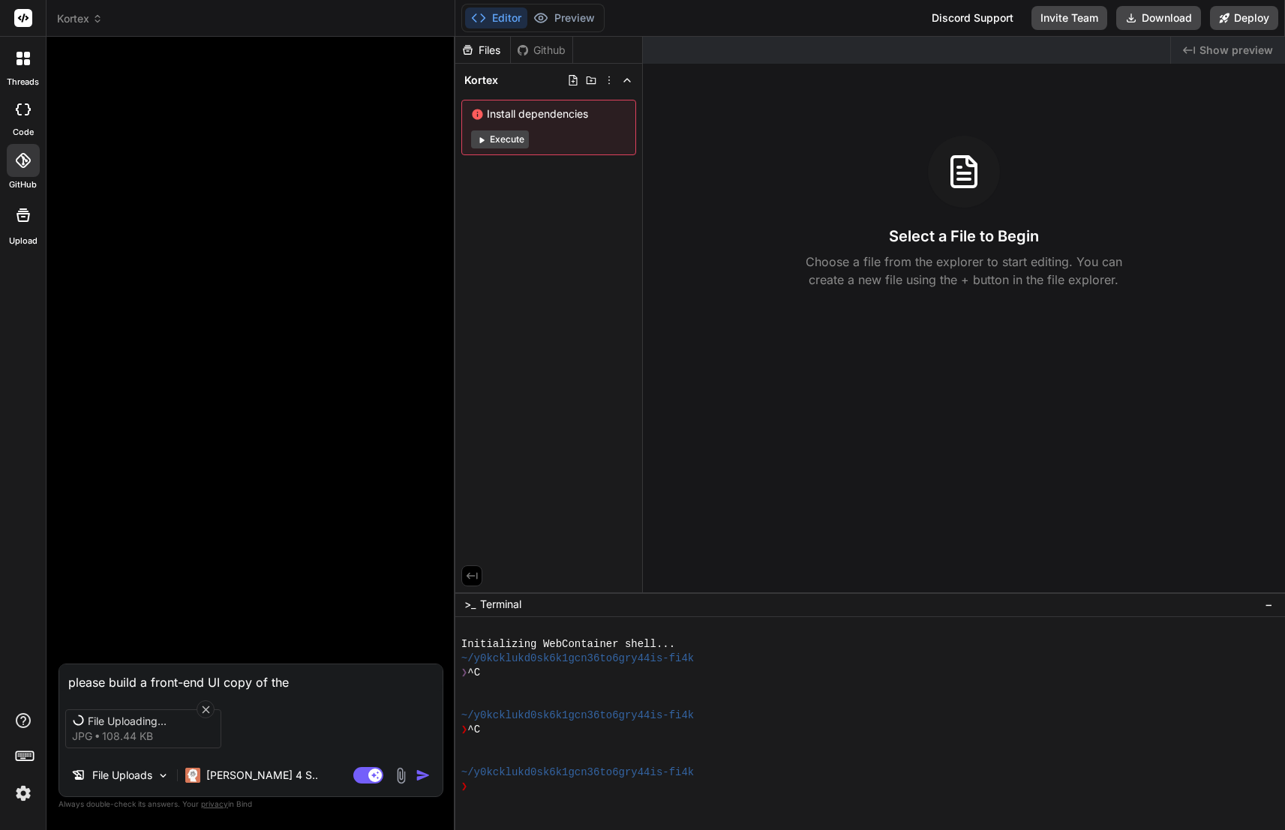
type textarea "x"
type textarea "please build a front-end UI copy of the a"
type textarea "x"
type textarea "please build a front-end UI copy of the at"
type textarea "x"
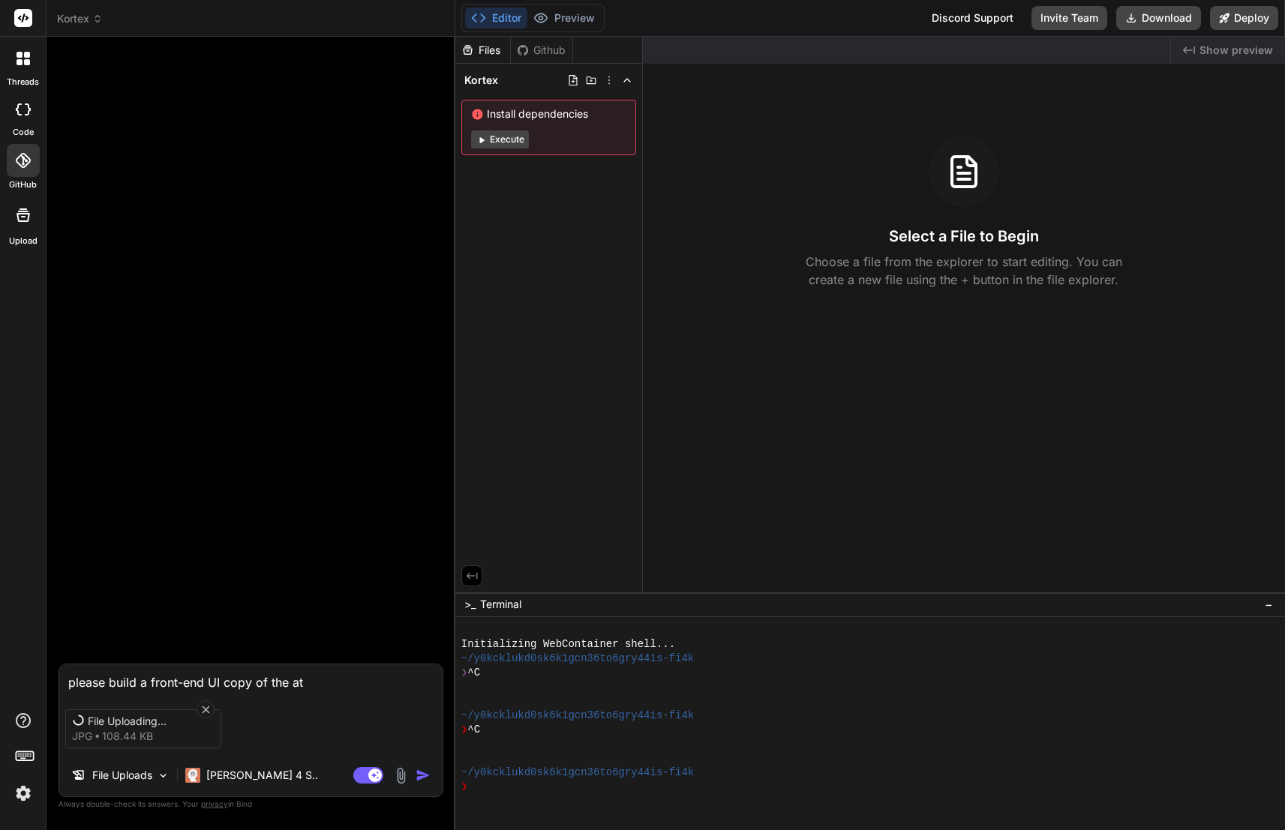
type textarea "please build a front-end UI copy of the att"
type textarea "x"
type textarea "please build a front-end UI copy of the atta"
type textarea "x"
type textarea "please build a front-end UI copy of the attac"
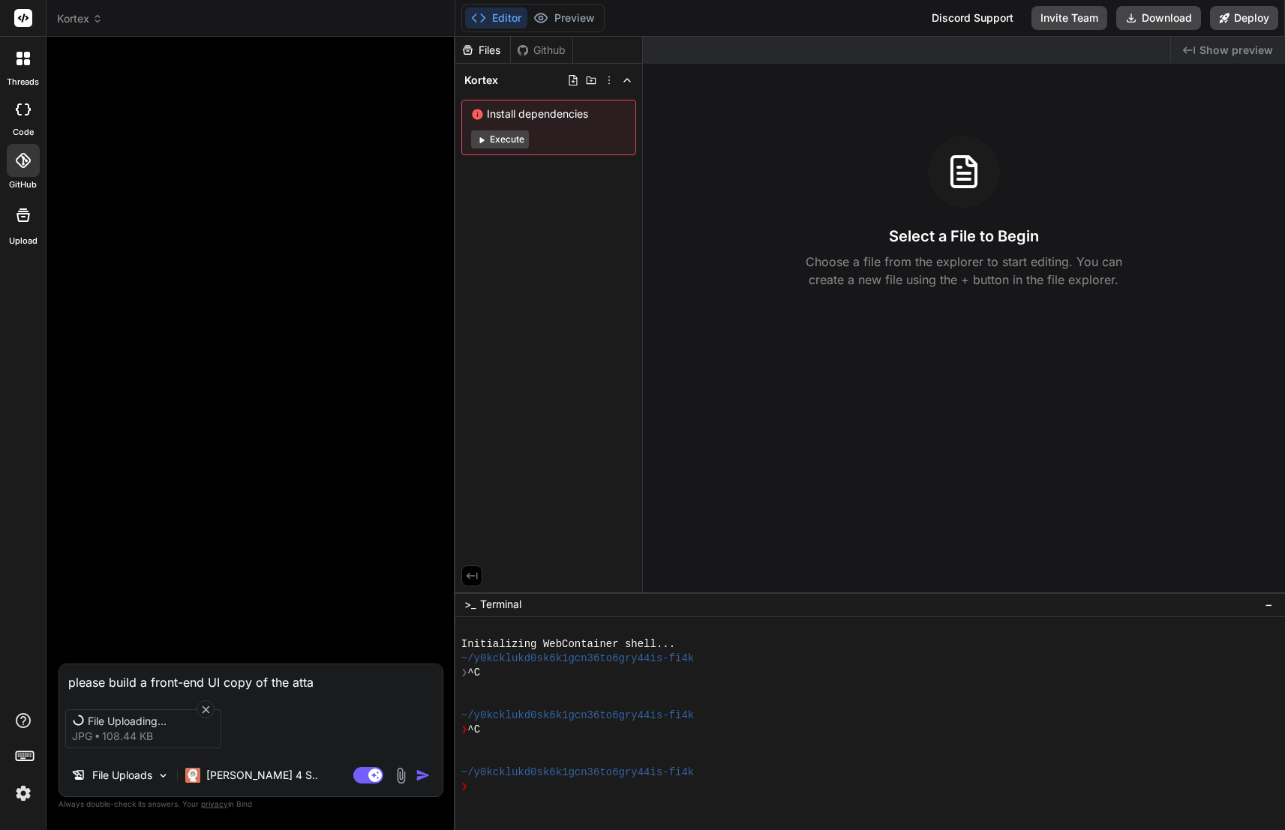
type textarea "x"
type textarea "please build a front-end UI copy of the attach"
type textarea "x"
type textarea "please build a front-end UI copy of the attache"
type textarea "x"
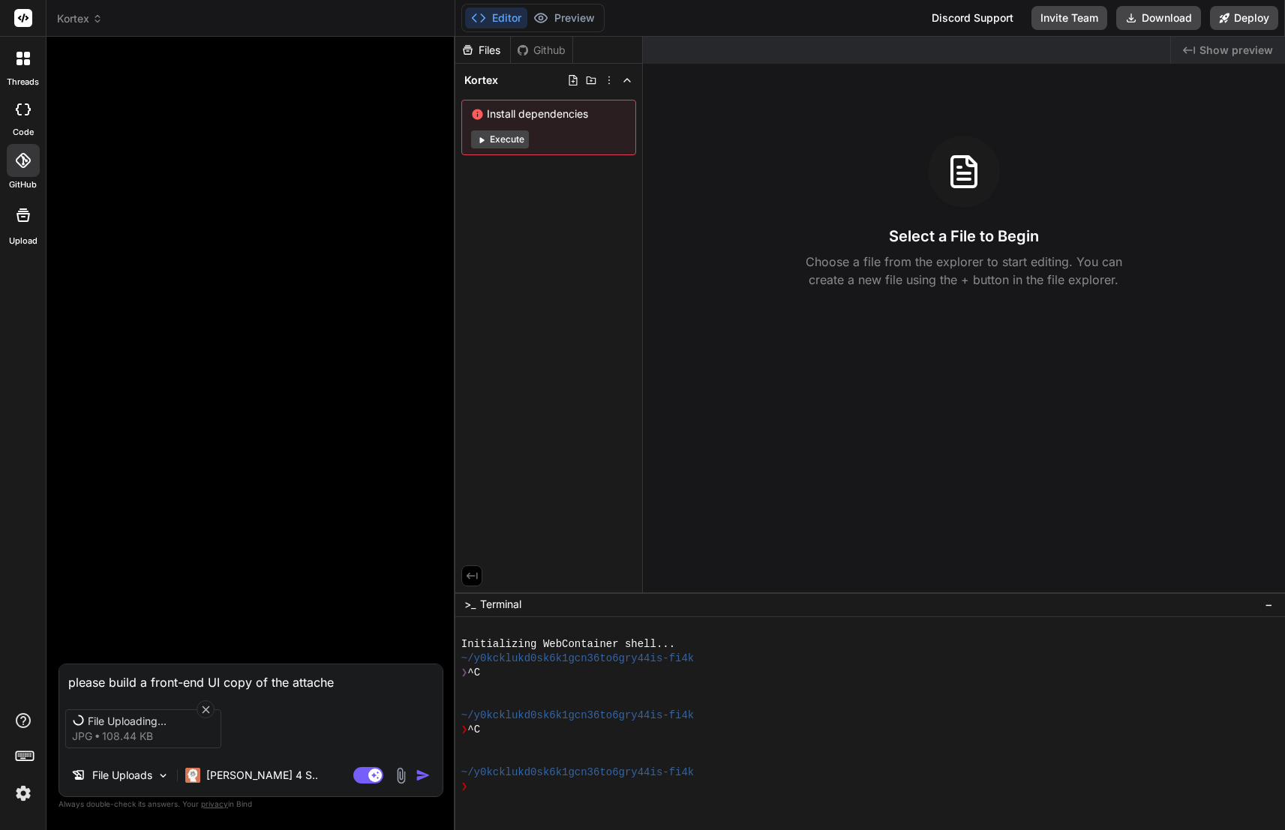
type textarea "please build a front-end UI copy of the attached"
type textarea "x"
type textarea "please build a front-end UI copy of the attached"
type textarea "x"
type textarea "please build a front-end UI copy of the attached i"
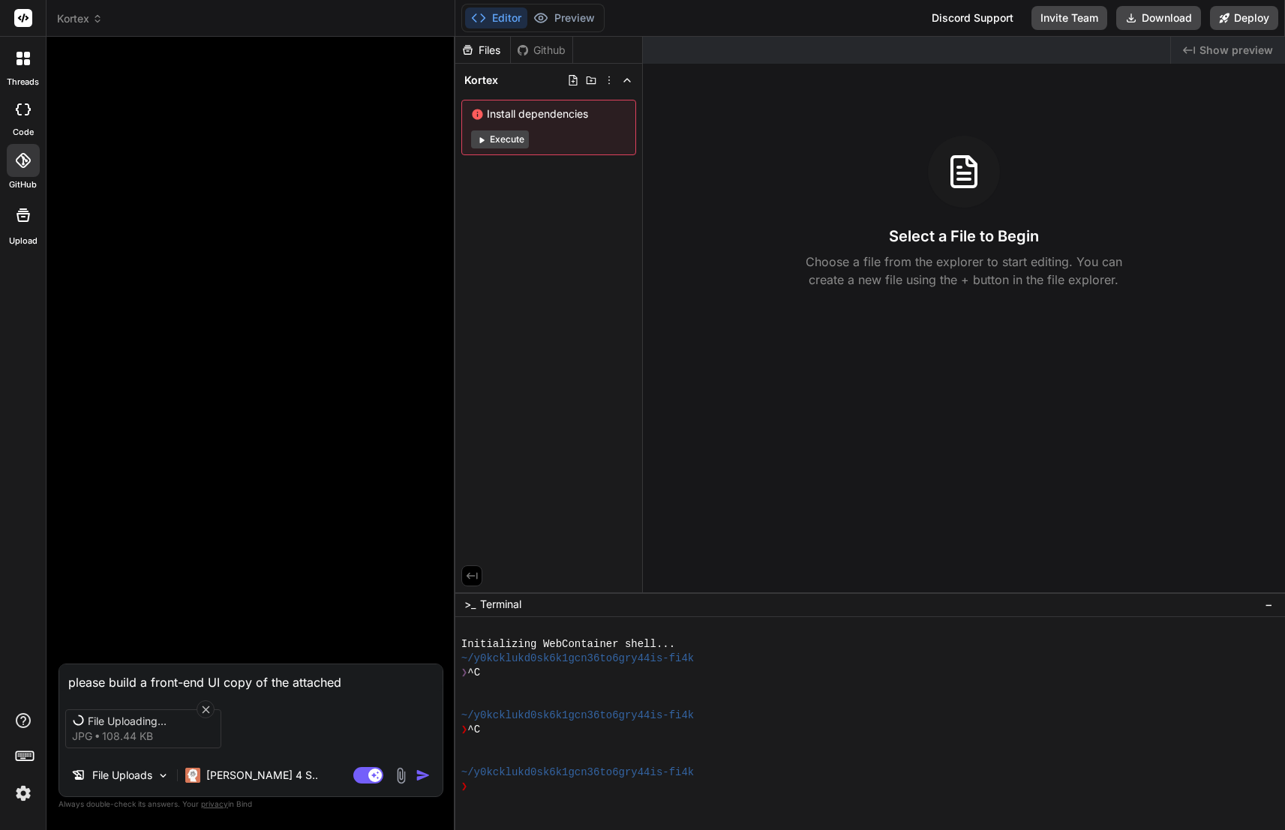
type textarea "x"
type textarea "please build a front-end UI copy of the attached im"
type textarea "x"
type textarea "please build a front-end UI copy of the attached ima"
type textarea "x"
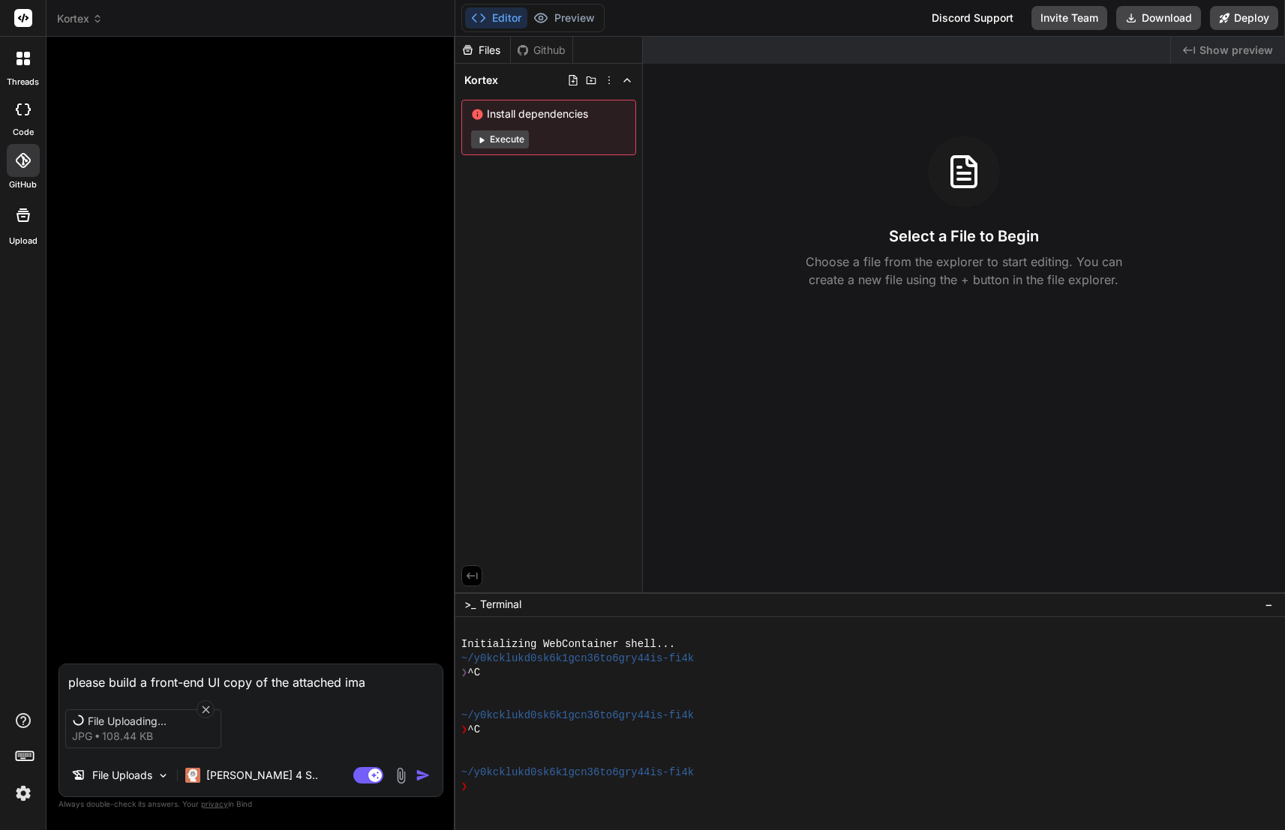
type textarea "please build a front-end UI copy of the attached imag"
type textarea "x"
type textarea "please build a front-end UI copy of the attached image"
type textarea "x"
type textarea "please build a front-end UI copy of the attached images"
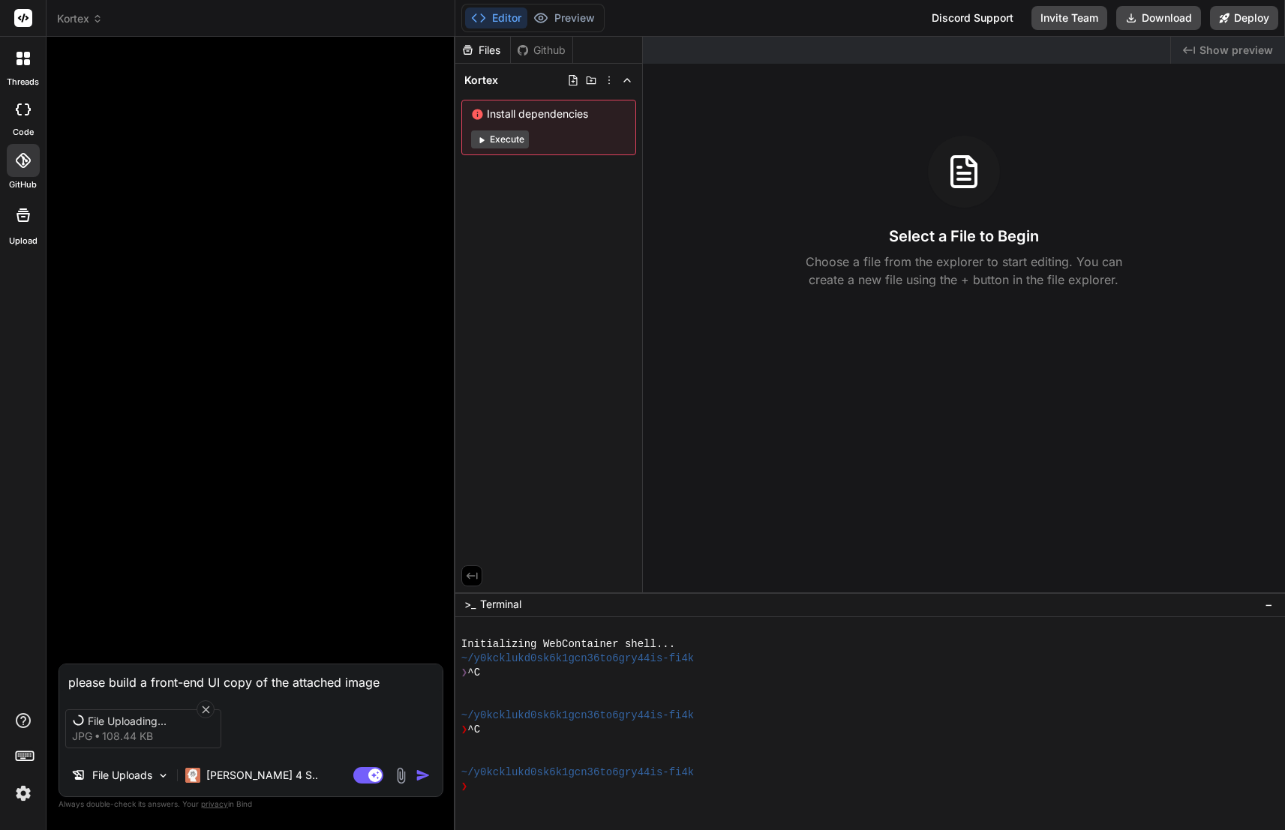
type textarea "x"
type textarea "please build a front-end UI copy of the attached images."
type textarea "x"
type textarea "please build a front-end UI copy of the attached images."
click at [210, 706] on icon at bounding box center [206, 710] width 13 height 13
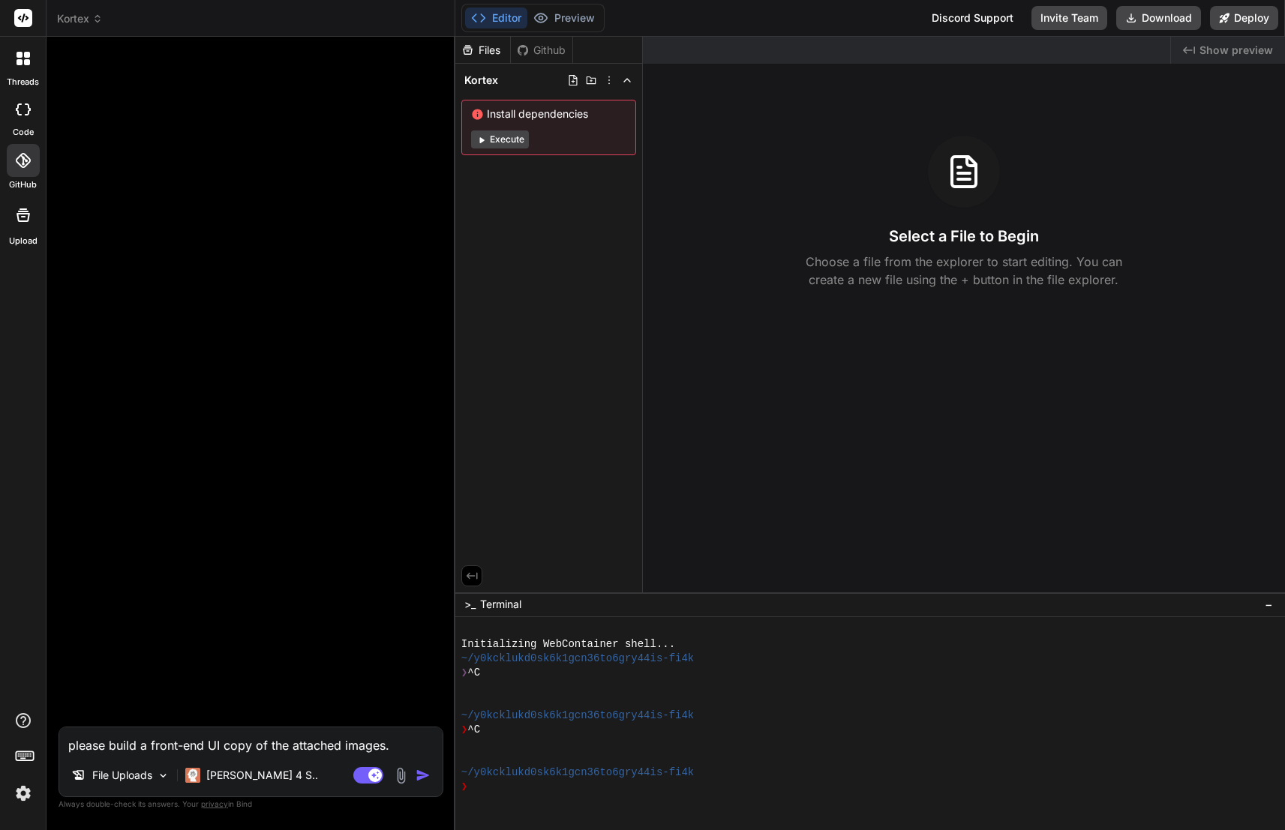
click at [292, 194] on div at bounding box center [253, 388] width 382 height 678
click at [407, 777] on img at bounding box center [400, 775] width 17 height 17
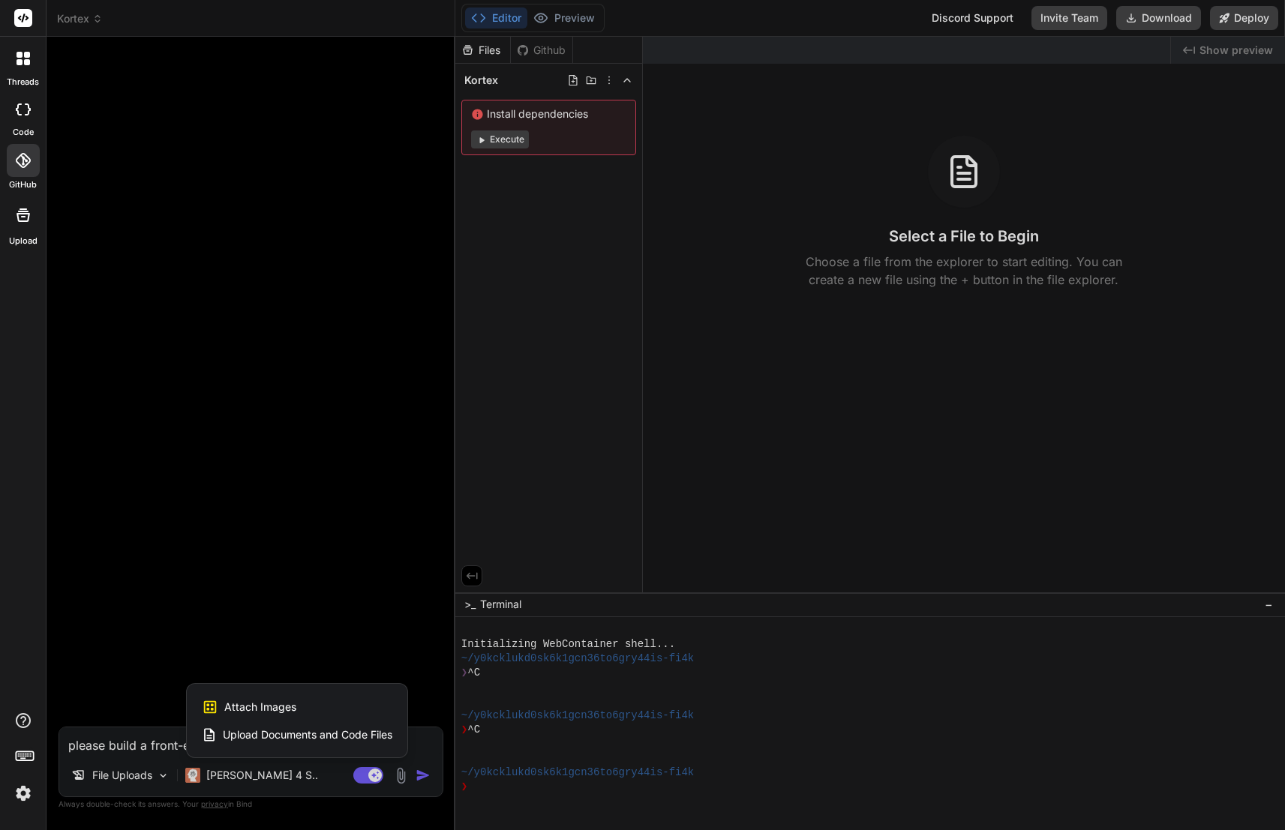
click at [338, 703] on div "Attach Images Image attachments are only supported in Claude and Gemini models." at bounding box center [297, 707] width 191 height 29
type textarea "x"
